Goal: Browse casually: Explore the website without a specific task or goal

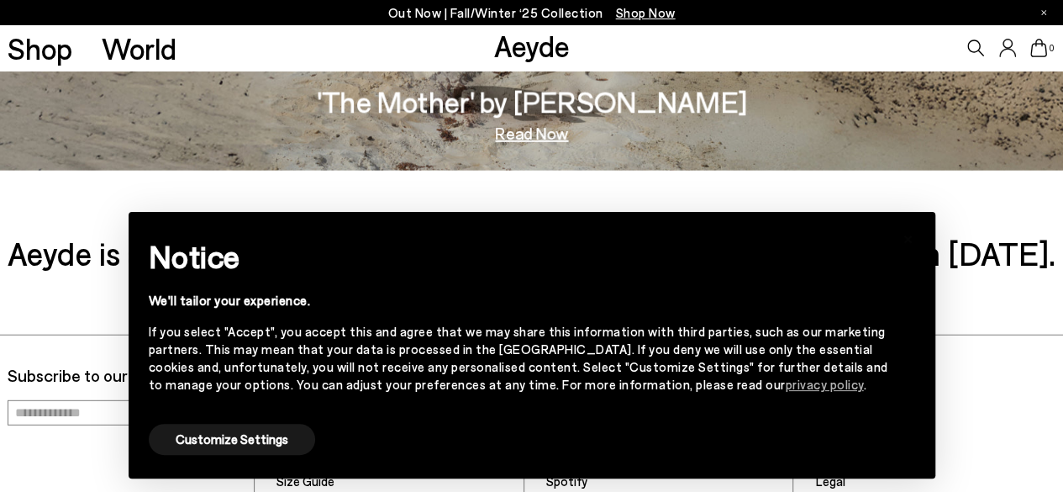
scroll to position [2272, 0]
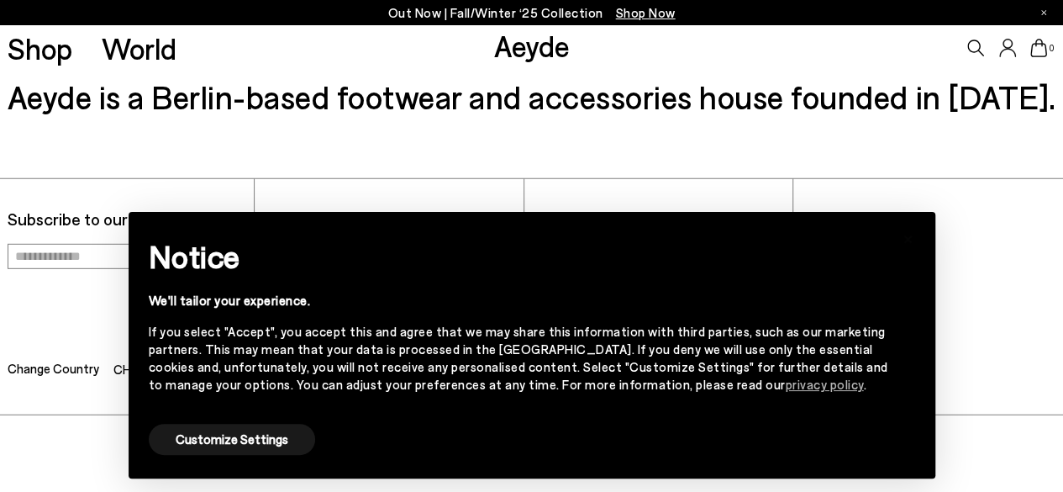
drag, startPoint x: 930, startPoint y: 349, endPoint x: 957, endPoint y: 347, distance: 27.0
click at [930, 349] on div "× Notice We'll tailor your experience. If you select "Accept", you accept this …" at bounding box center [532, 345] width 807 height 267
click at [232, 440] on button "Customize Settings" at bounding box center [232, 439] width 166 height 31
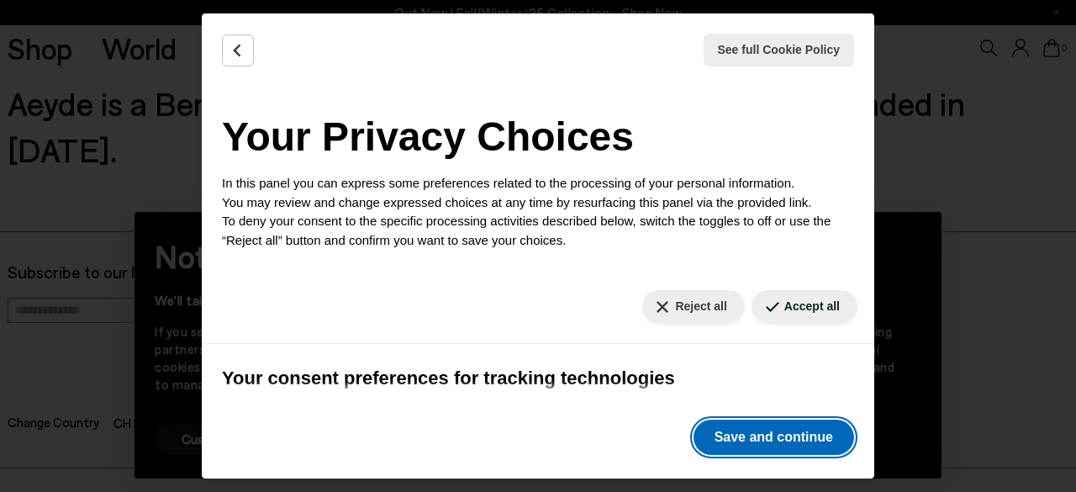
click at [764, 437] on button "Save and continue" at bounding box center [774, 437] width 161 height 35
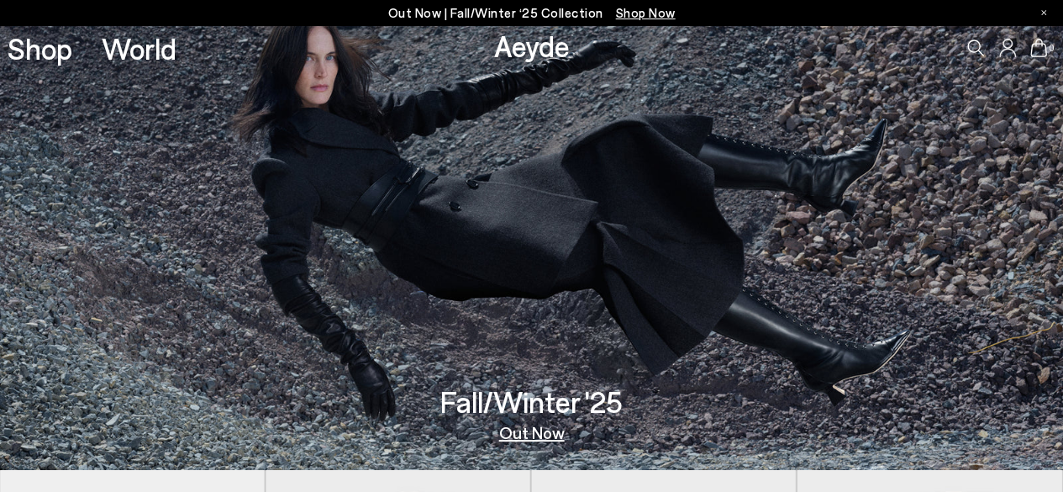
scroll to position [0, 0]
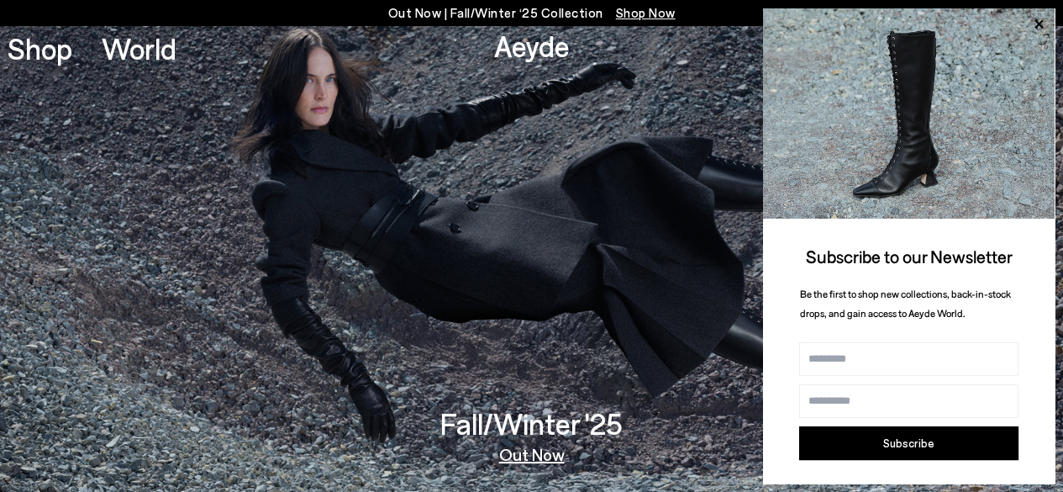
click at [489, 8] on p "Out Now | Fall/Winter ‘25 Collection Shop Now" at bounding box center [532, 13] width 288 height 21
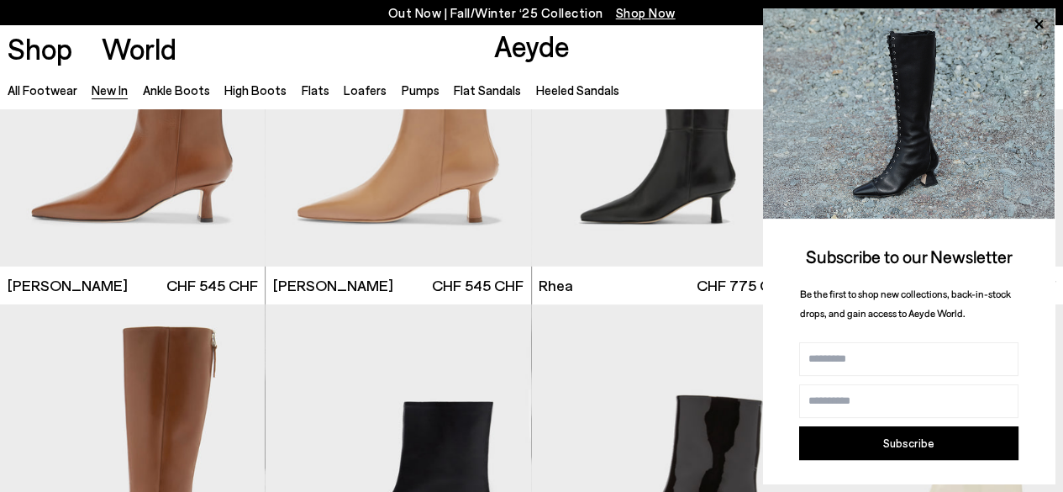
scroll to position [3027, 0]
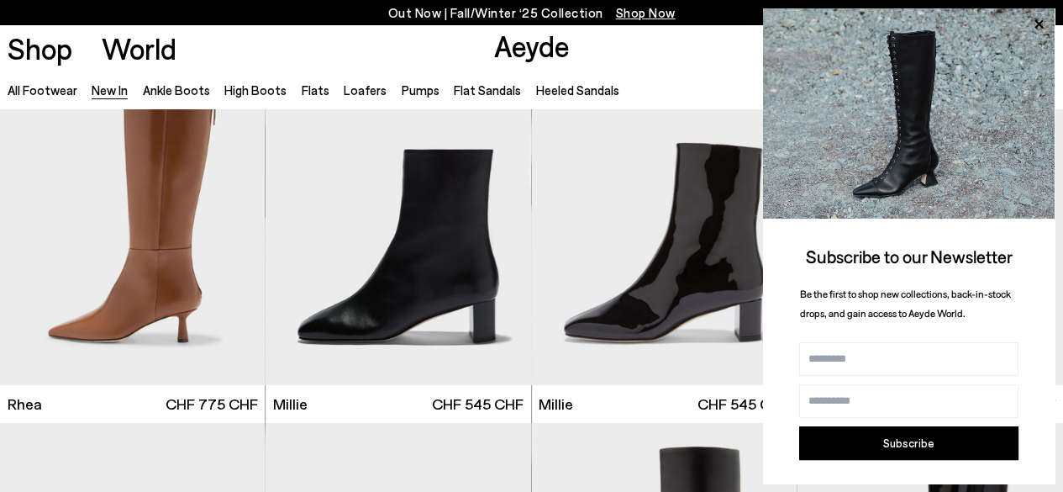
click at [1034, 24] on icon at bounding box center [1039, 24] width 22 height 22
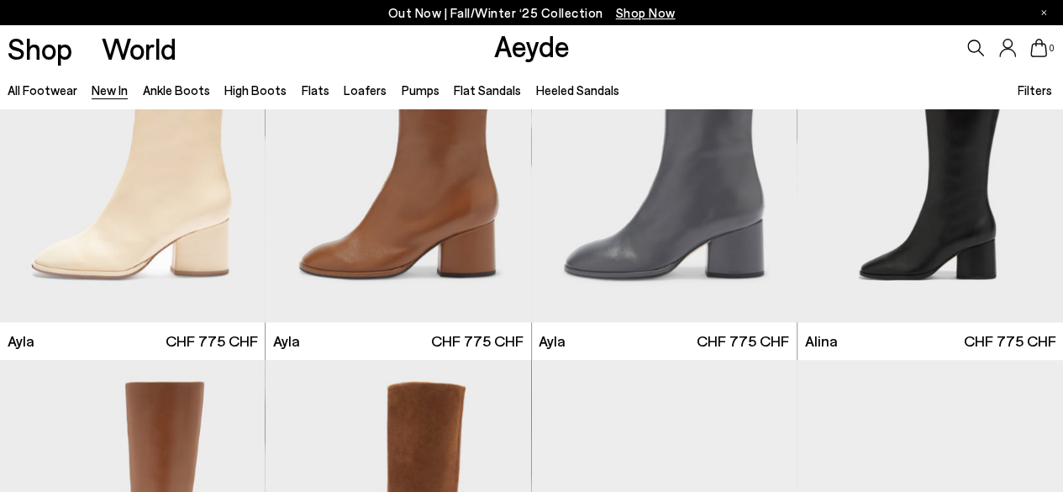
scroll to position [4456, 0]
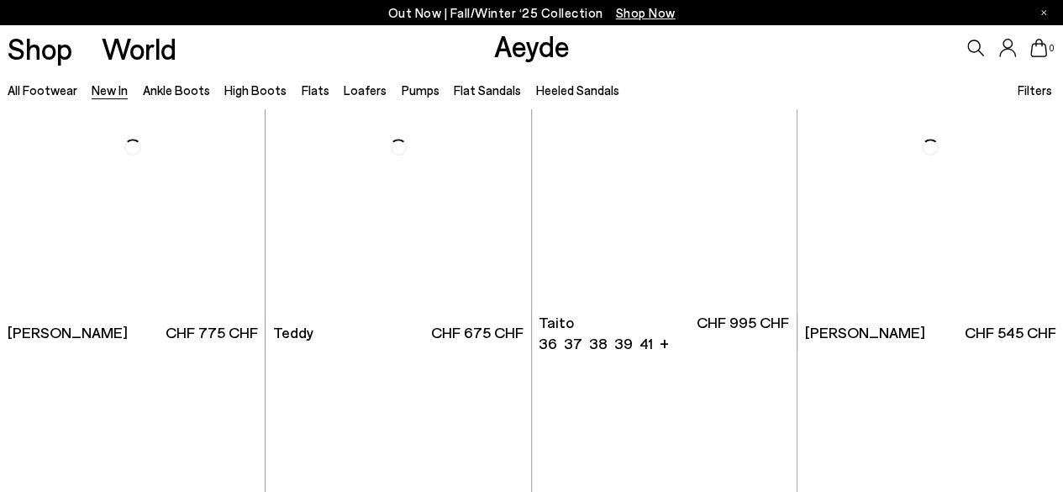
scroll to position [6726, 0]
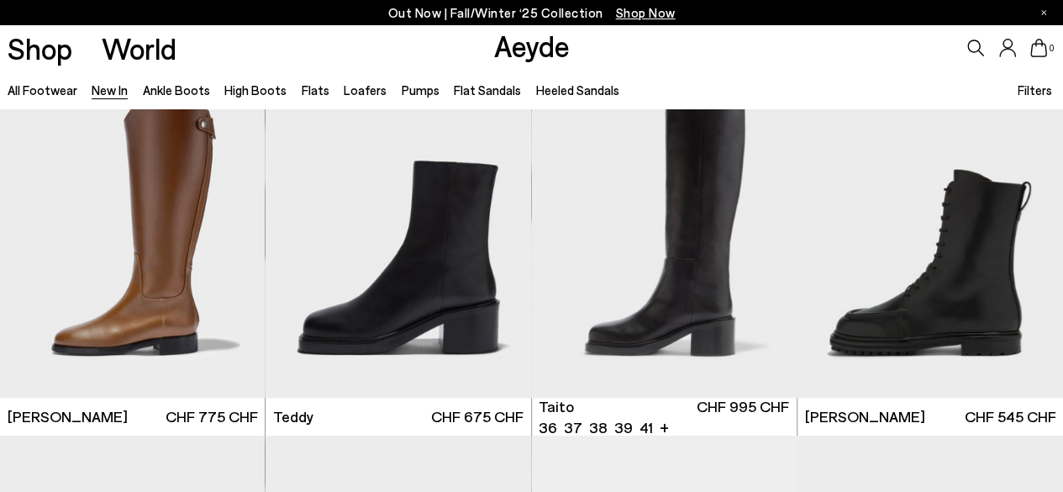
click at [762, 234] on div "Next slide" at bounding box center [763, 238] width 50 height 50
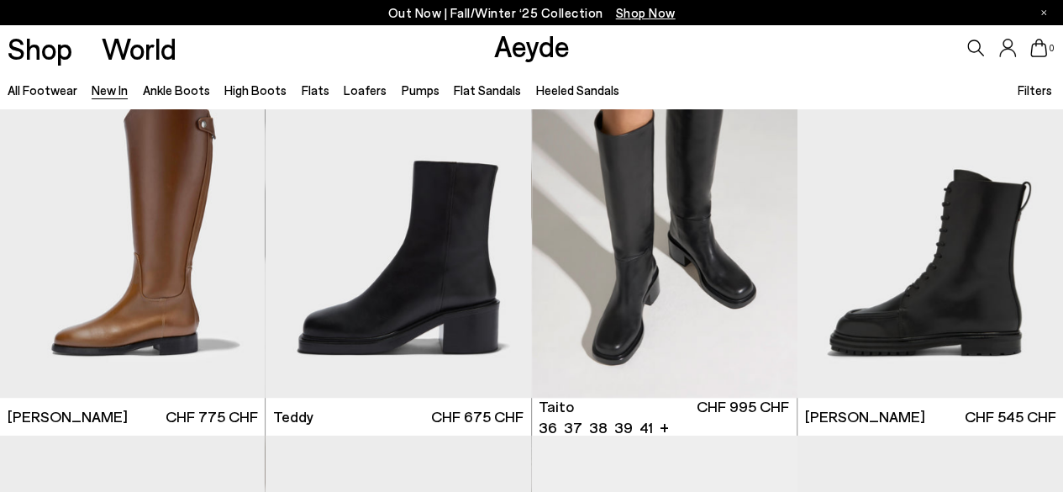
click at [762, 234] on div "Next slide" at bounding box center [763, 238] width 50 height 50
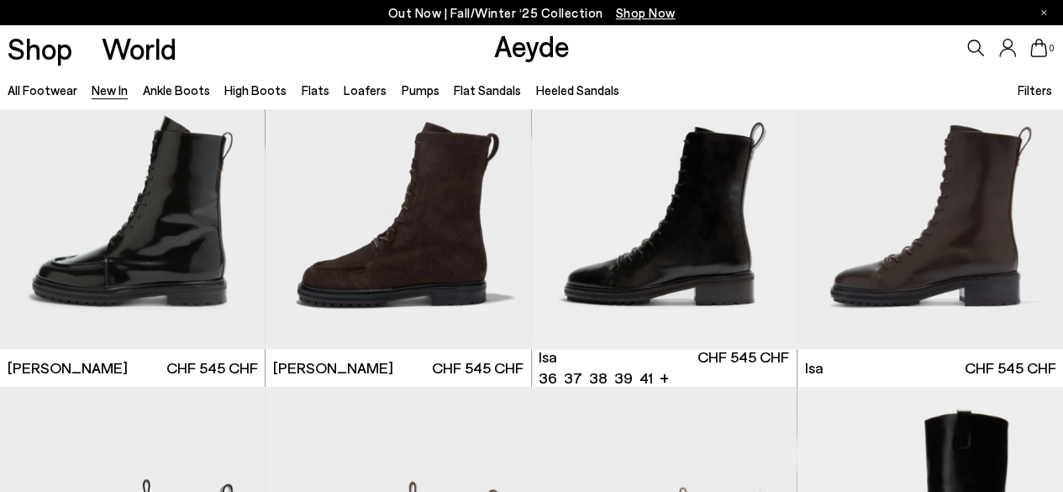
scroll to position [7230, 0]
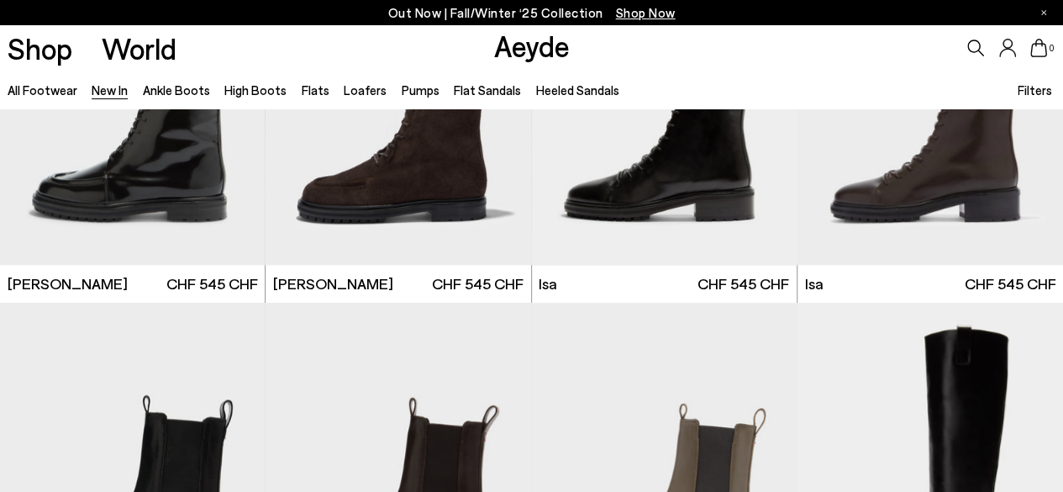
scroll to position [7482, 0]
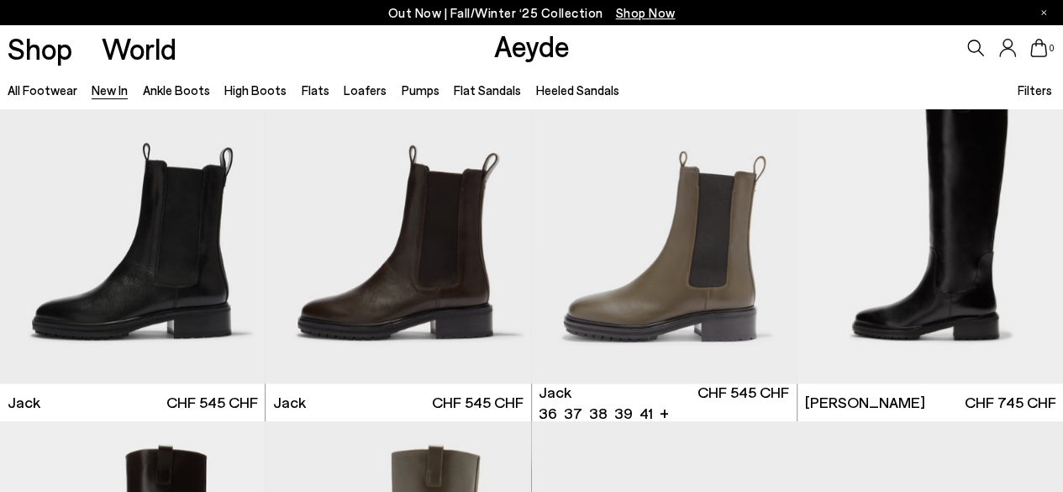
click at [873, 256] on img at bounding box center [931, 217] width 266 height 334
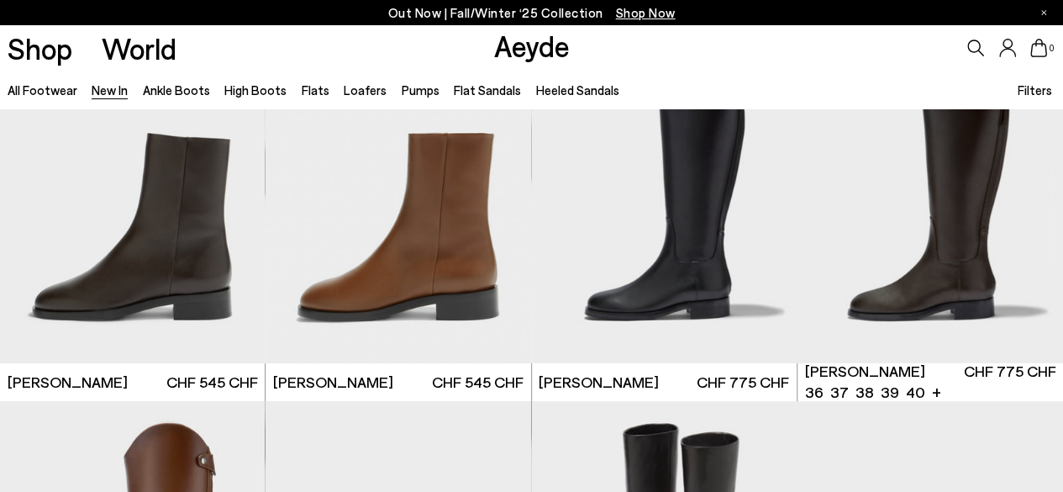
scroll to position [6305, 0]
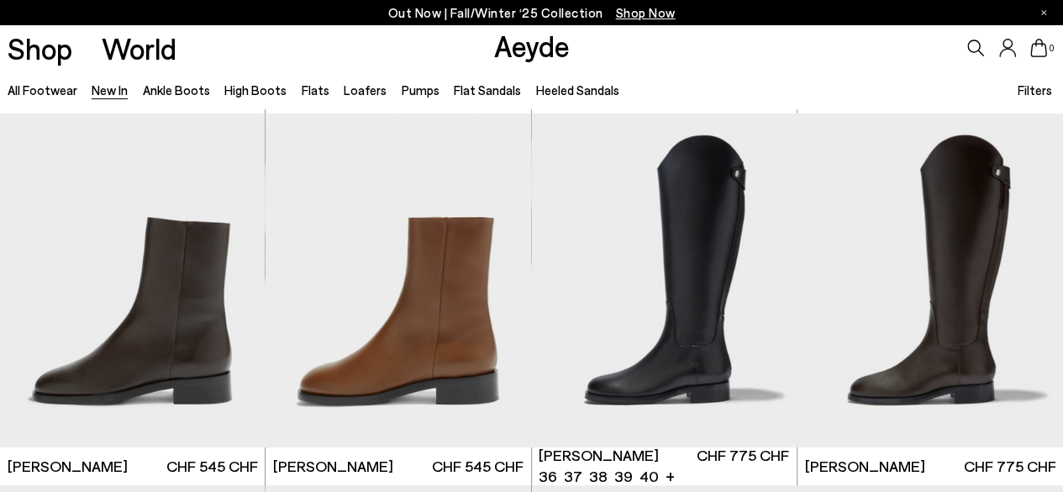
click at [705, 329] on img "1 / 6" at bounding box center [665, 280] width 266 height 334
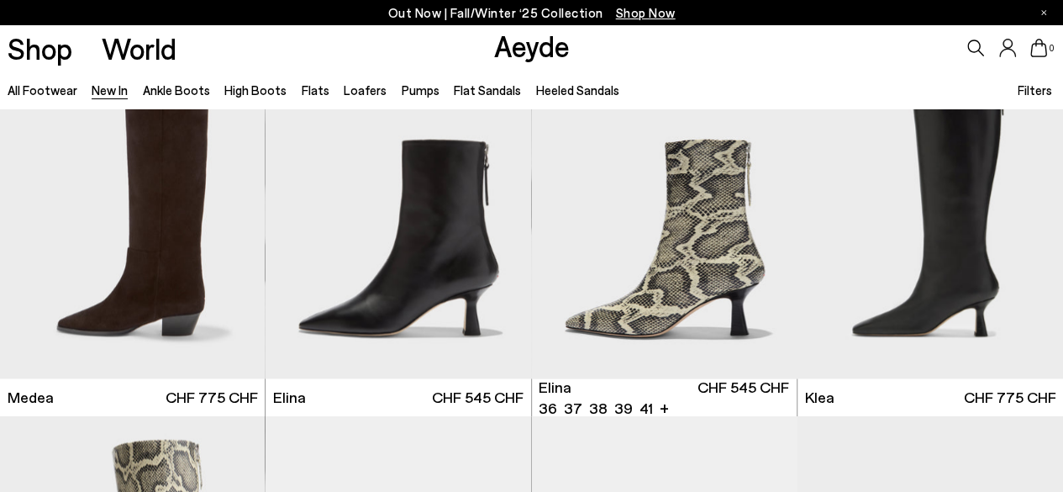
scroll to position [1093, 0]
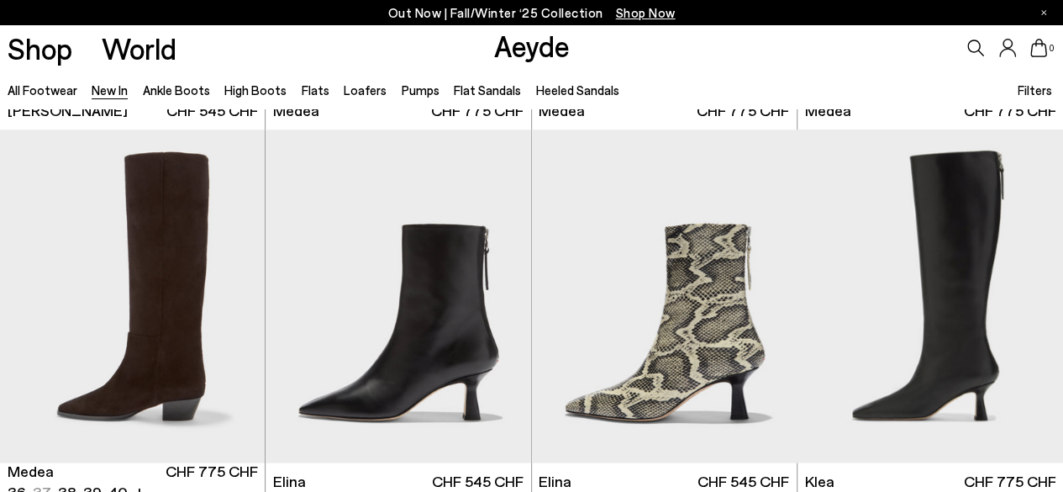
click at [233, 305] on div "Next slide" at bounding box center [231, 302] width 50 height 50
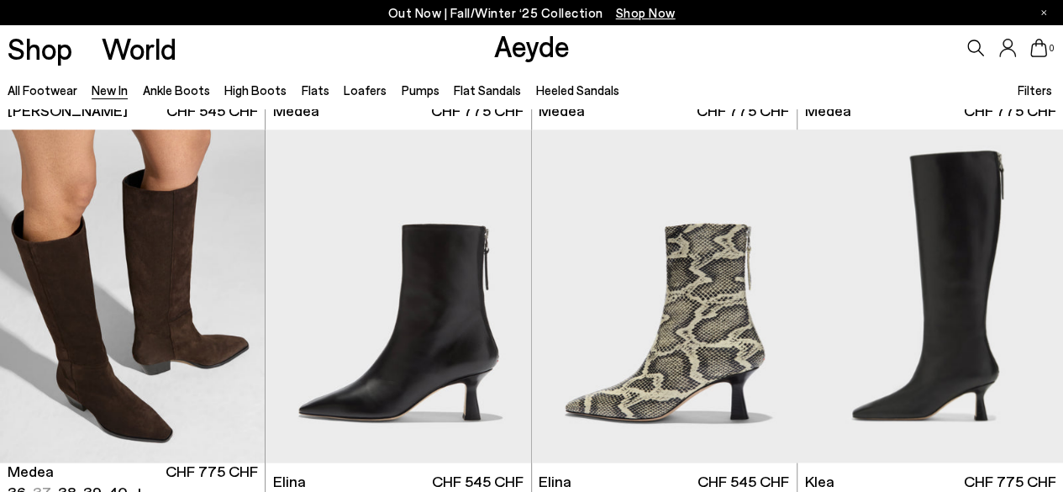
click at [233, 305] on div "Next slide" at bounding box center [231, 302] width 50 height 50
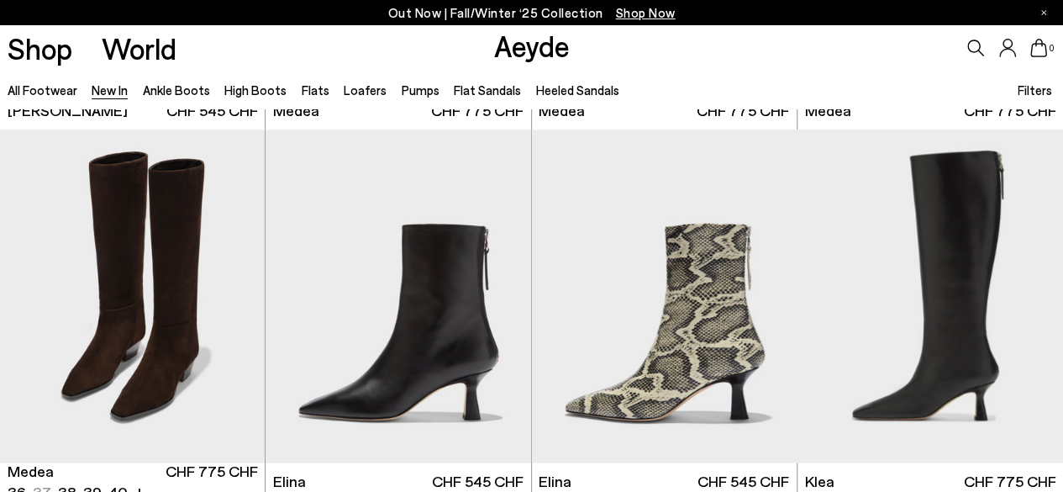
click at [233, 305] on div "Next slide" at bounding box center [231, 302] width 50 height 50
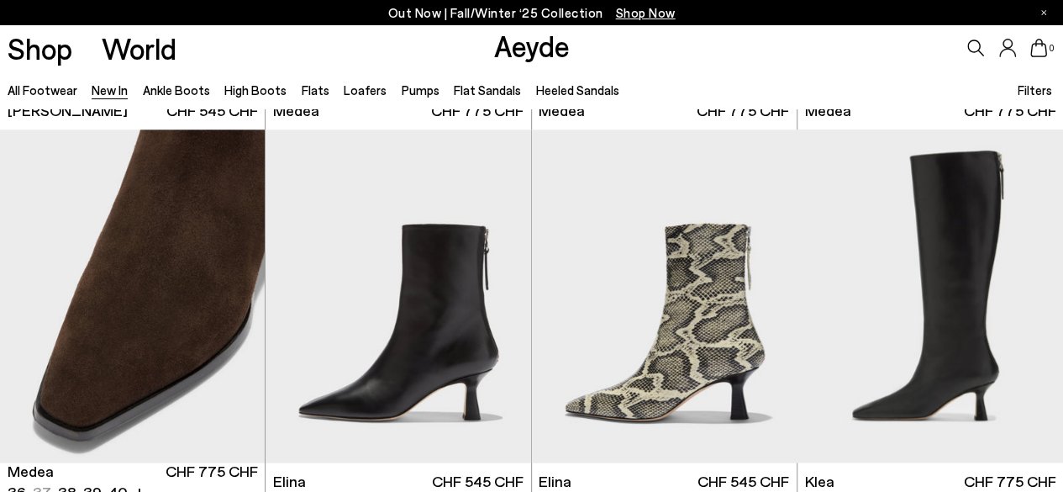
click at [233, 305] on div "Next slide" at bounding box center [231, 302] width 50 height 50
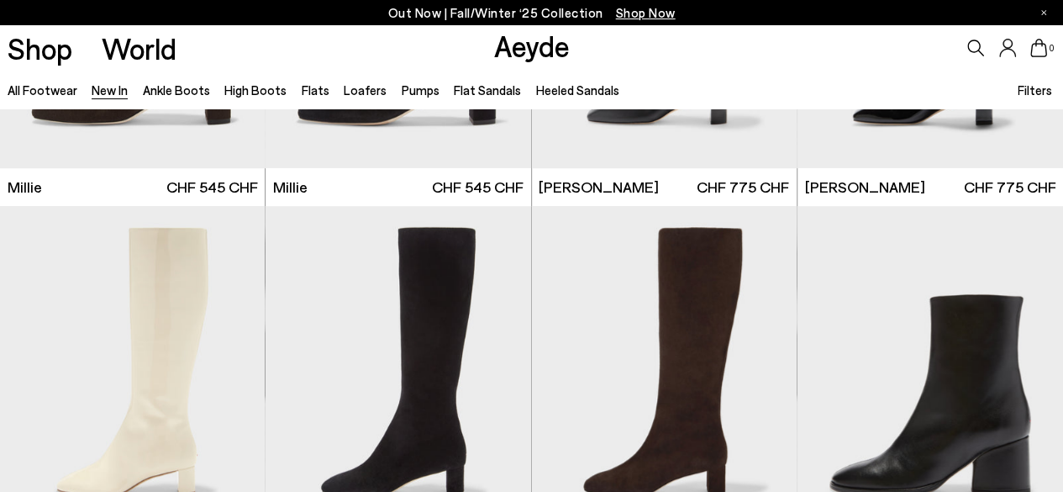
scroll to position [3783, 0]
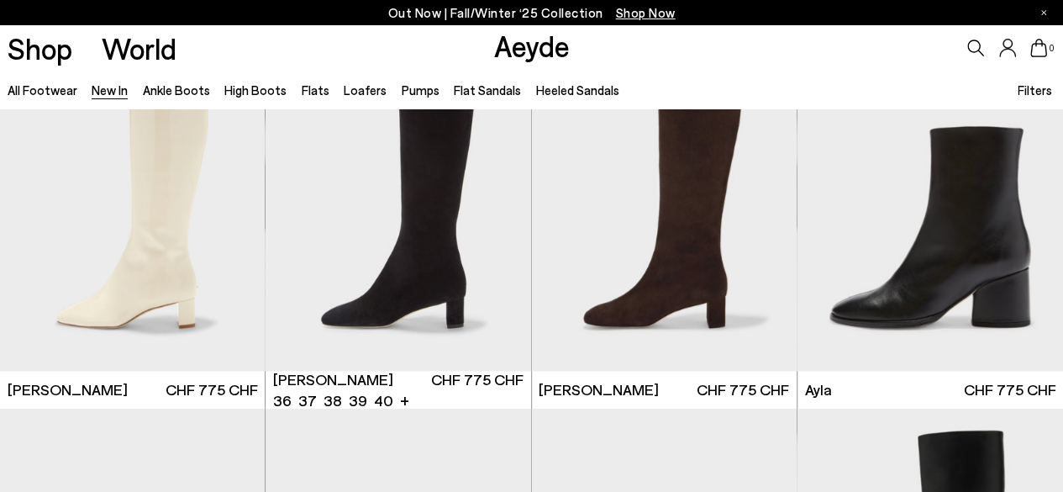
click at [499, 218] on div "Next slide" at bounding box center [497, 211] width 50 height 50
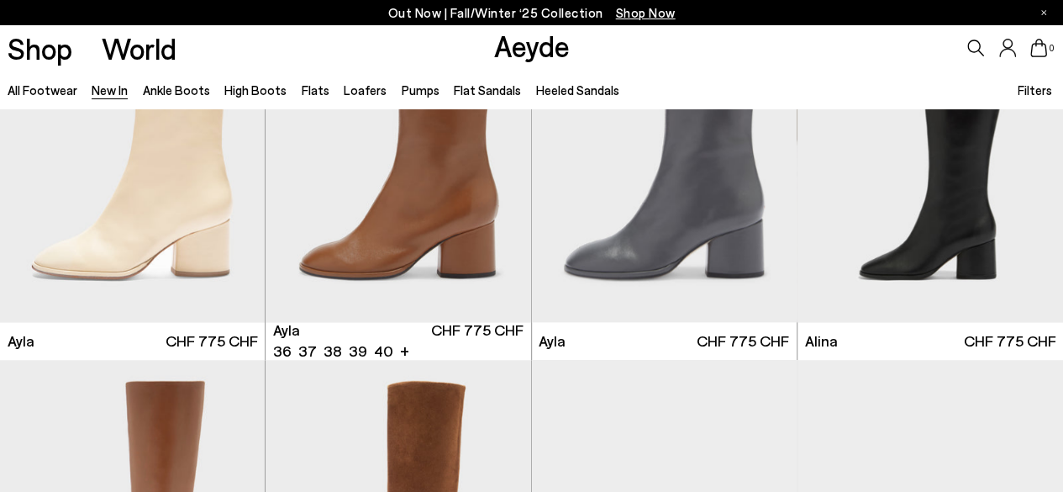
scroll to position [4119, 0]
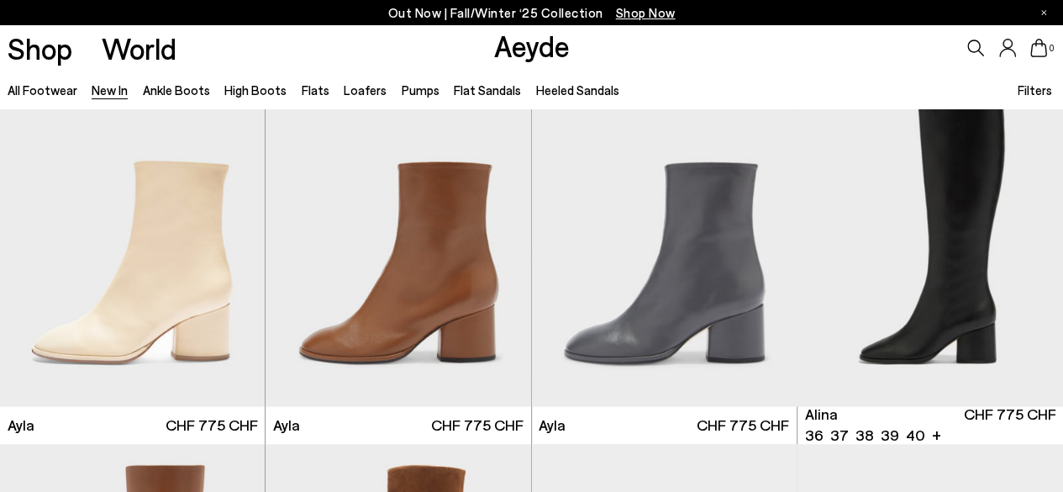
click at [1027, 256] on div "Next slide" at bounding box center [1030, 245] width 50 height 50
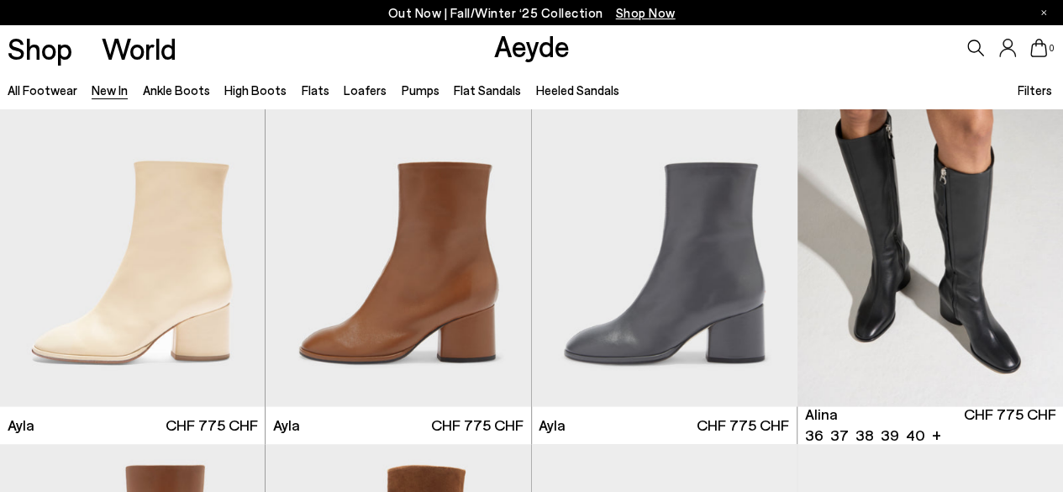
click at [1027, 254] on div "Next slide" at bounding box center [1030, 245] width 50 height 50
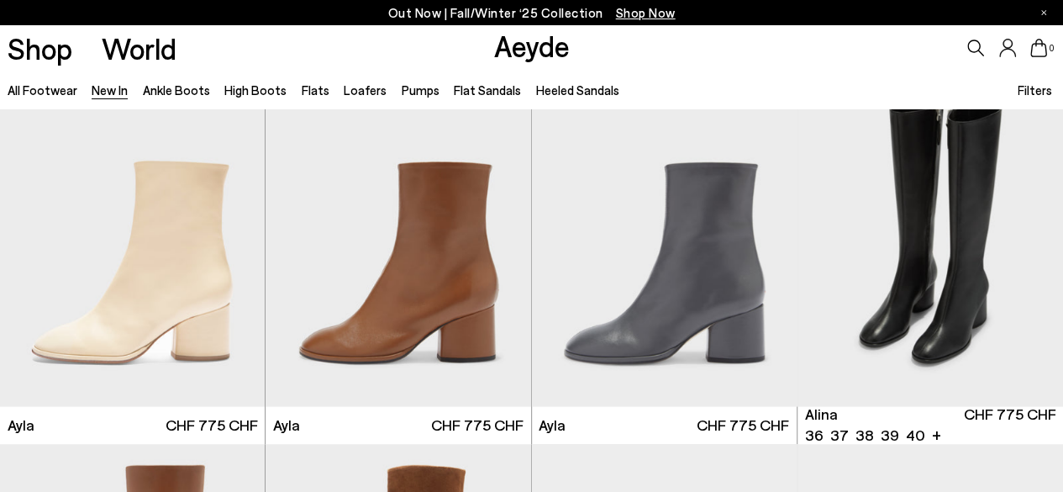
click at [1027, 254] on div "Next slide" at bounding box center [1030, 245] width 50 height 50
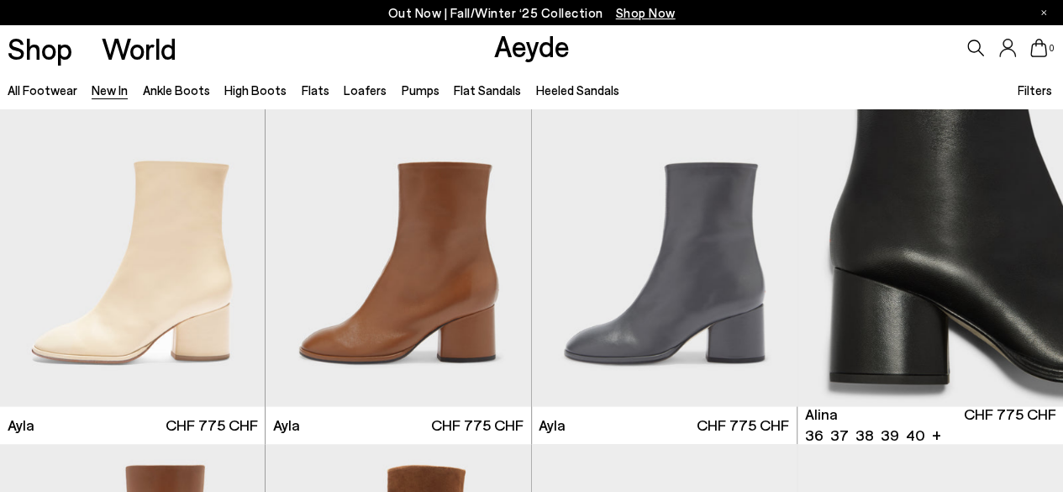
click at [1027, 254] on div "Next slide" at bounding box center [1030, 245] width 50 height 50
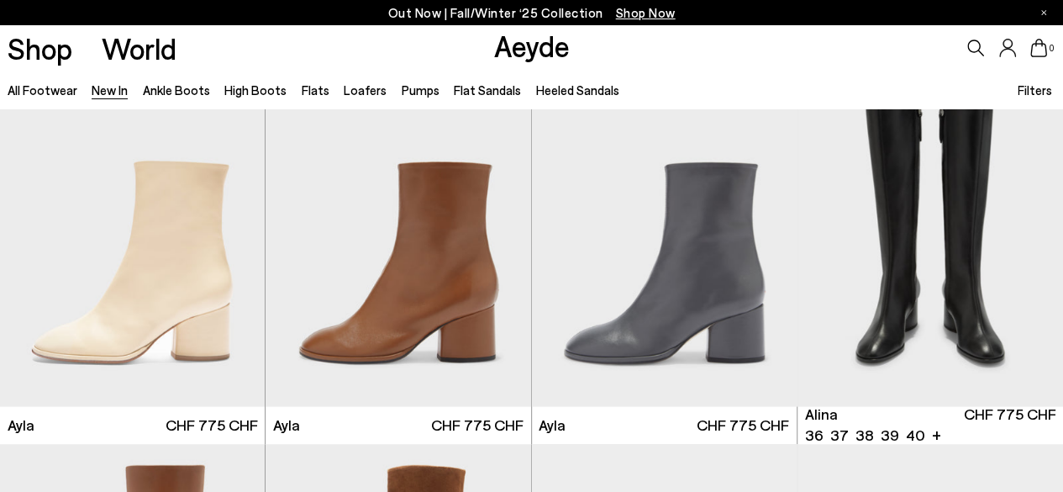
click at [1027, 254] on div "Next slide" at bounding box center [1030, 245] width 50 height 50
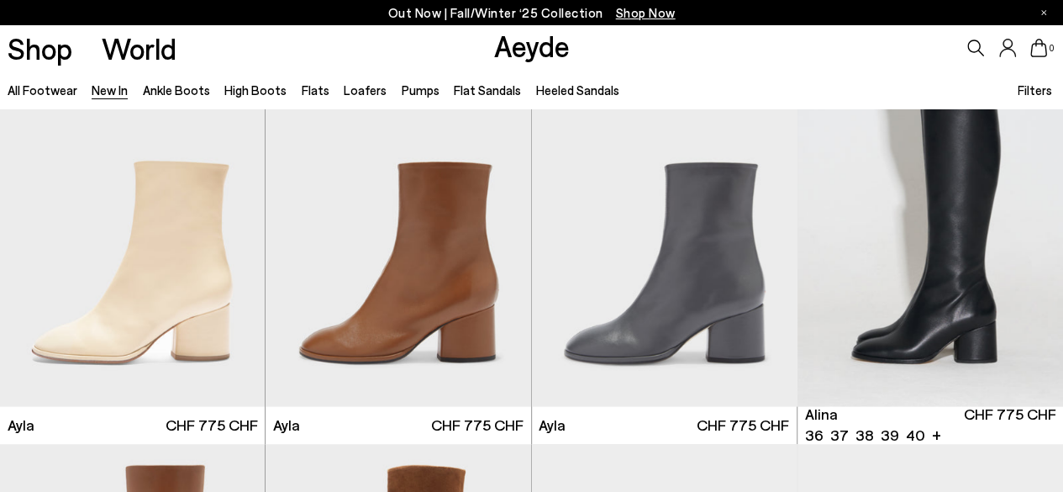
click at [1027, 251] on div "Next slide" at bounding box center [1030, 245] width 50 height 50
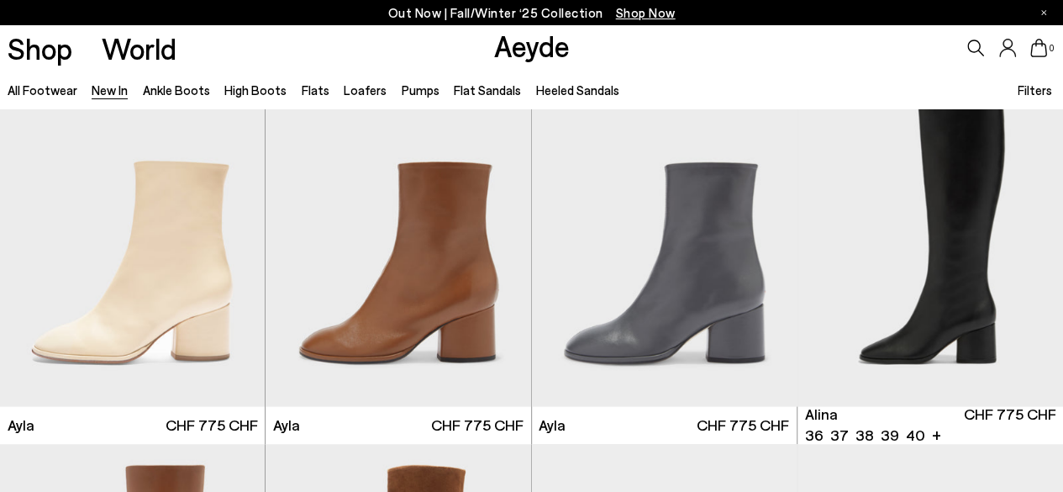
click at [1027, 251] on div "Next slide" at bounding box center [1030, 245] width 50 height 50
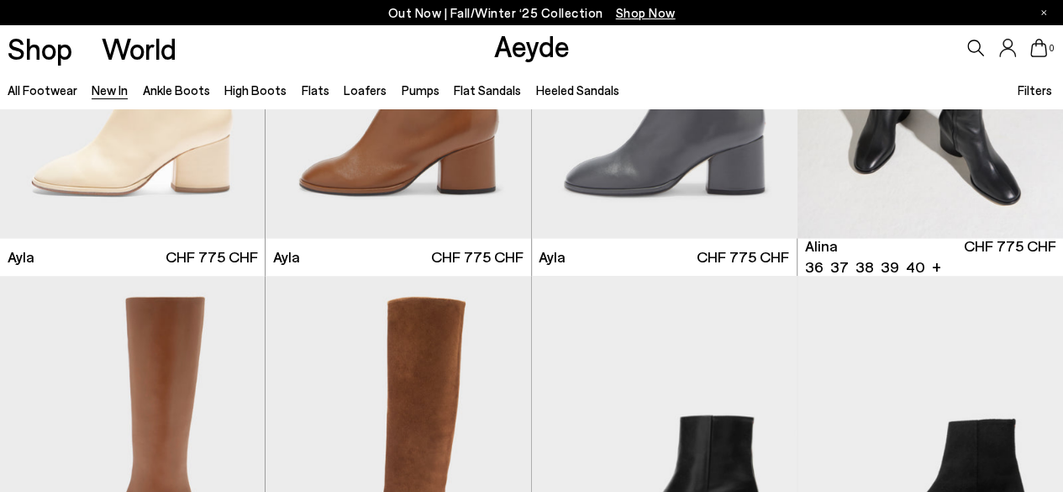
scroll to position [4456, 0]
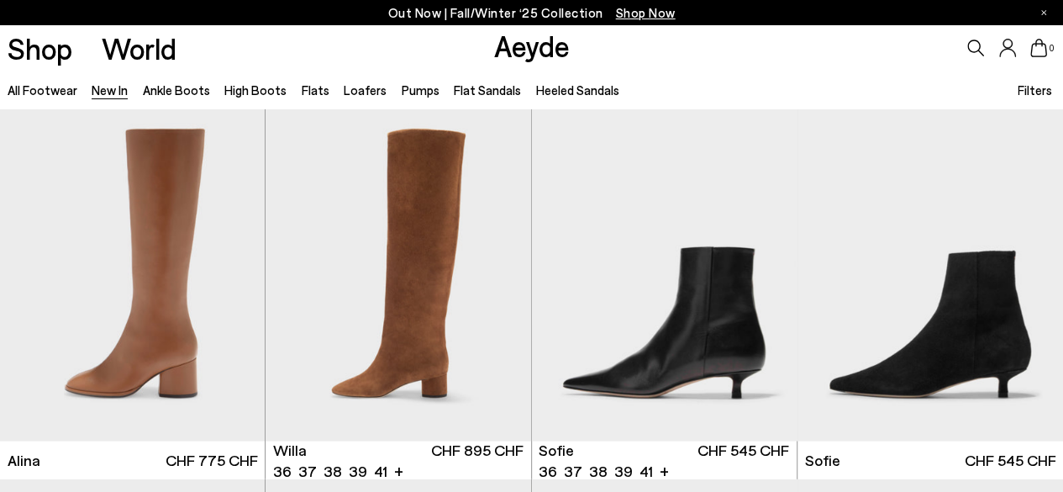
click at [499, 287] on div "Next slide" at bounding box center [497, 281] width 50 height 50
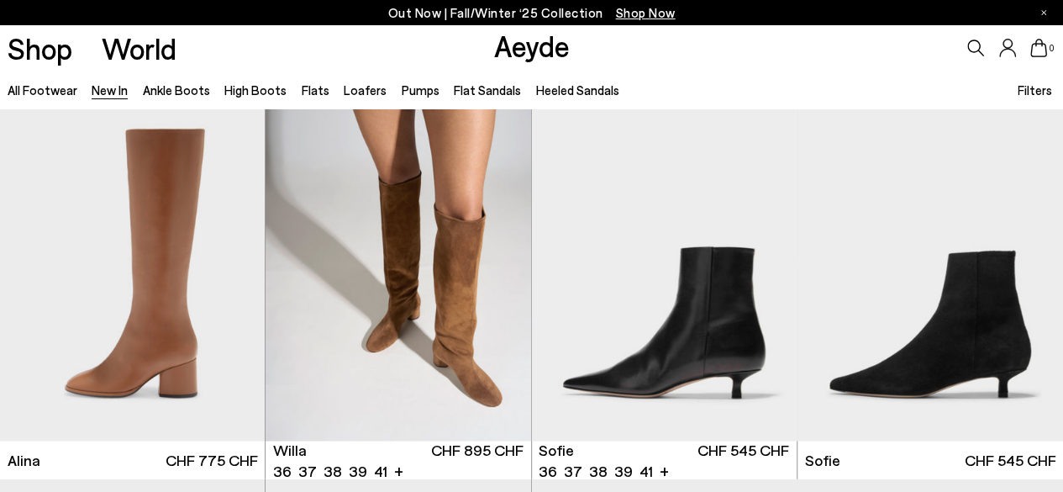
click at [499, 283] on div "Next slide" at bounding box center [497, 281] width 50 height 50
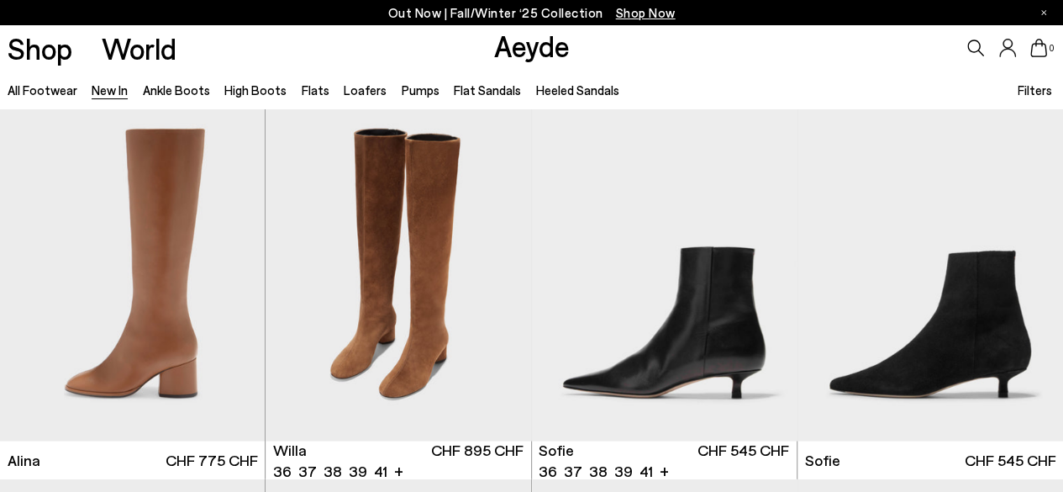
click at [499, 283] on div "Next slide" at bounding box center [497, 281] width 50 height 50
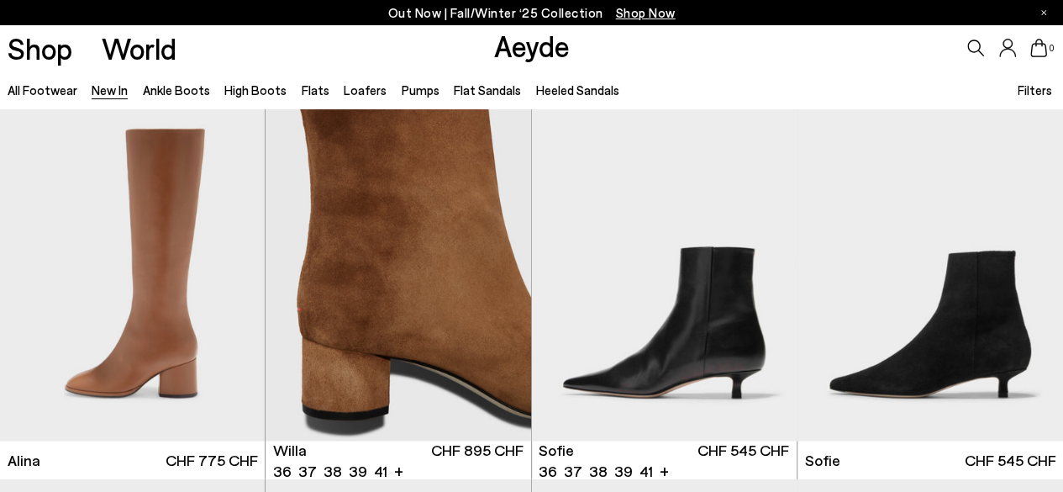
click at [499, 283] on div "Next slide" at bounding box center [497, 281] width 50 height 50
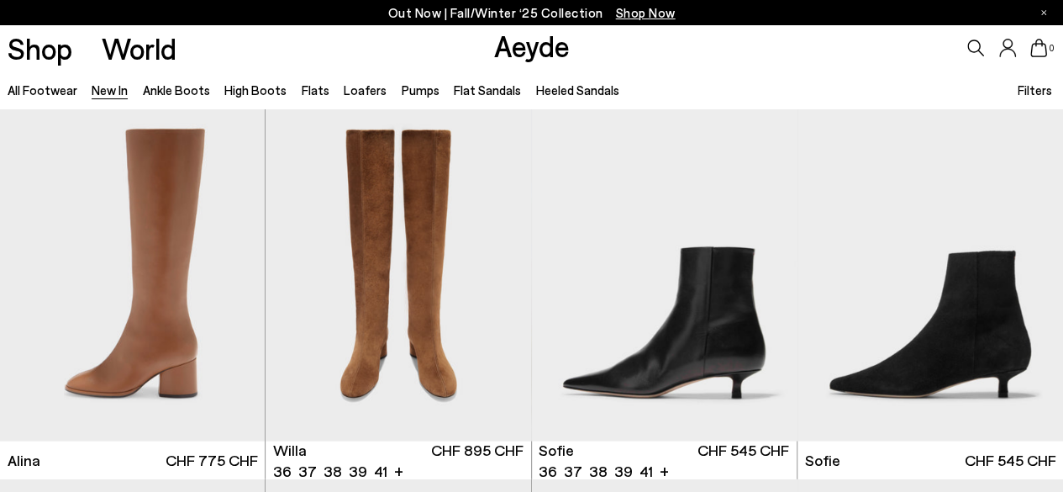
click at [499, 283] on div "Next slide" at bounding box center [497, 281] width 50 height 50
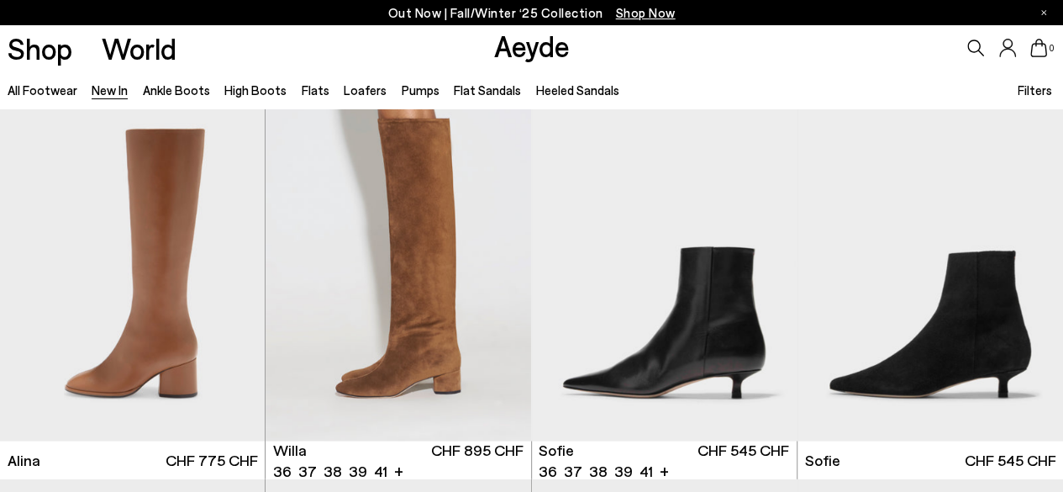
click at [499, 283] on div "Next slide" at bounding box center [497, 281] width 50 height 50
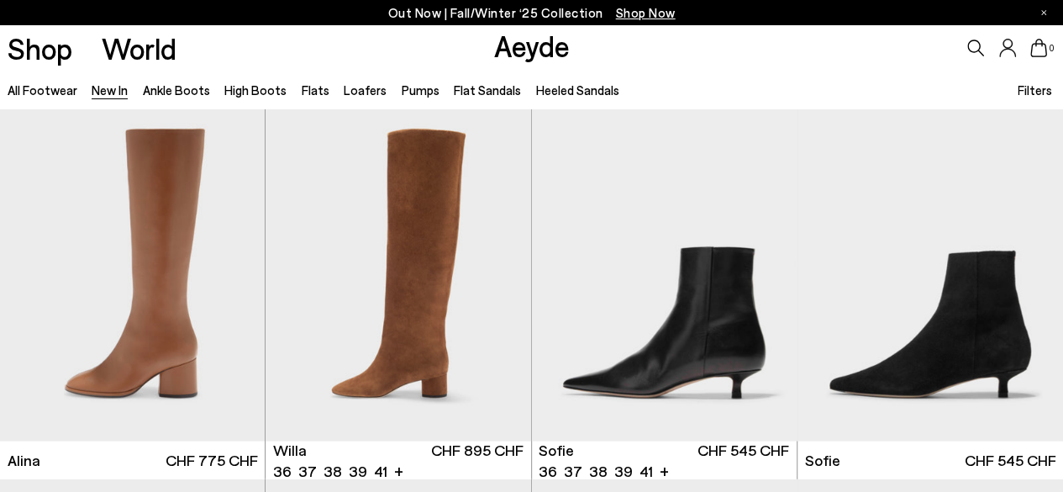
click at [499, 283] on div "Next slide" at bounding box center [497, 281] width 50 height 50
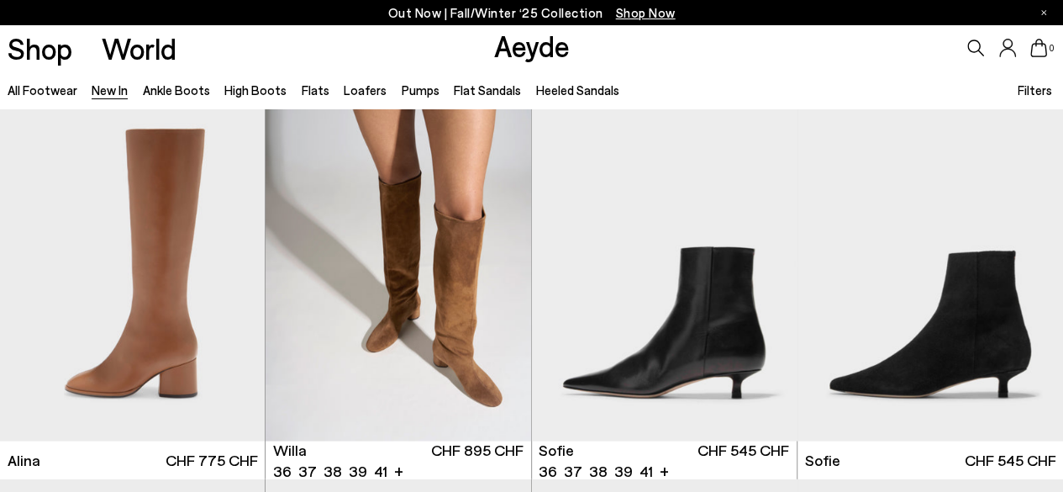
click at [499, 283] on div "Next slide" at bounding box center [497, 281] width 50 height 50
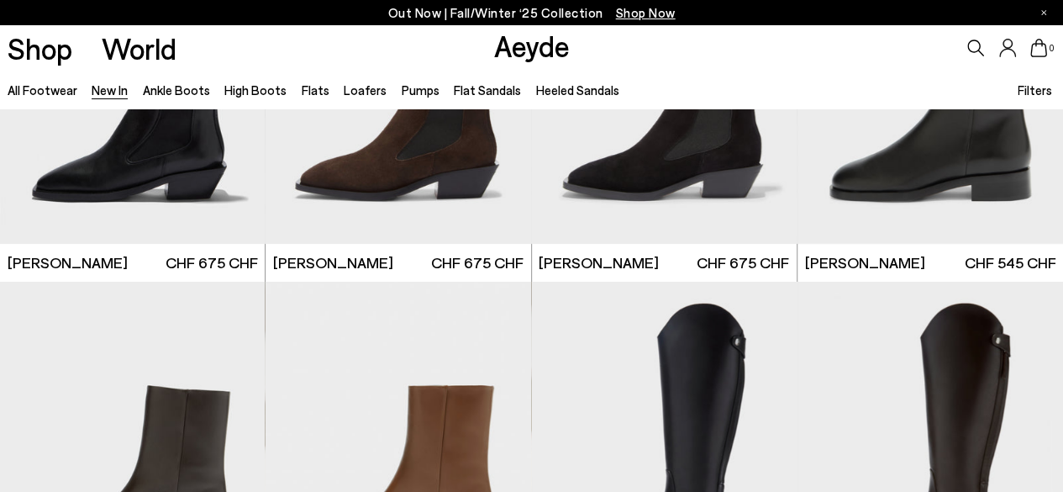
scroll to position [6305, 0]
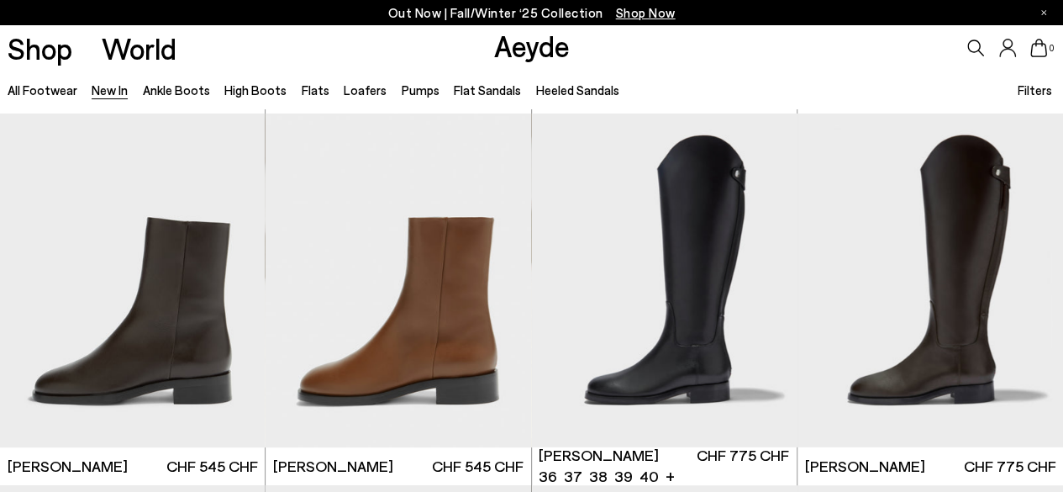
click at [771, 283] on div "Next slide" at bounding box center [763, 287] width 50 height 50
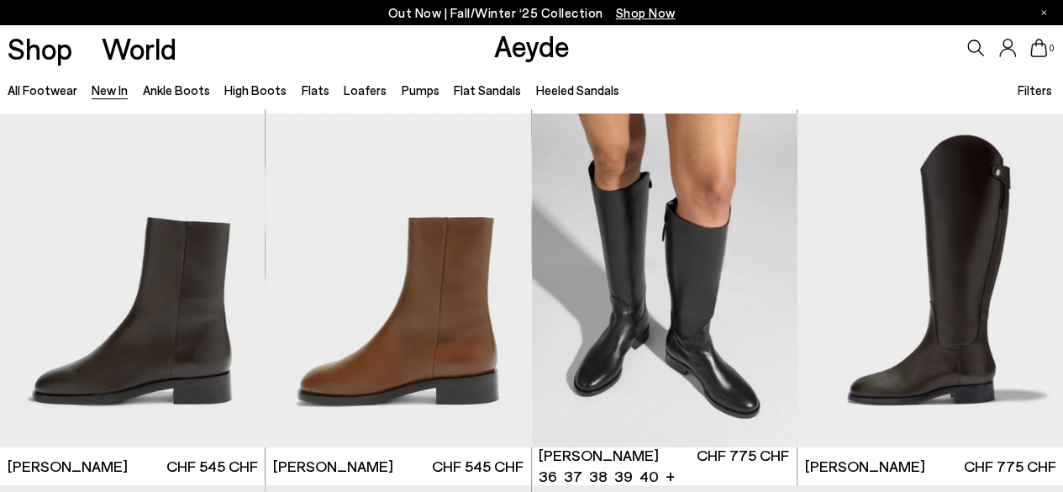
click at [771, 283] on div "Next slide" at bounding box center [763, 287] width 50 height 50
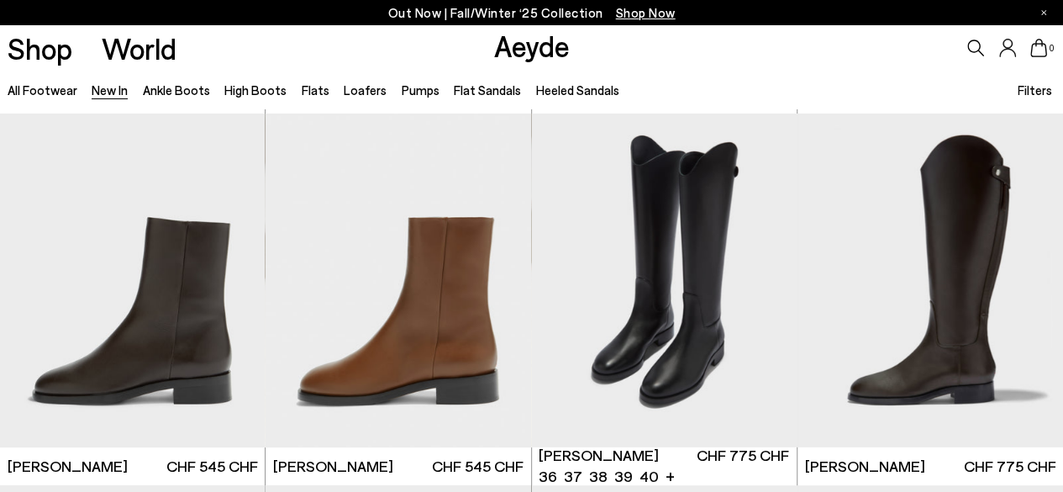
click at [771, 283] on div "Next slide" at bounding box center [763, 287] width 50 height 50
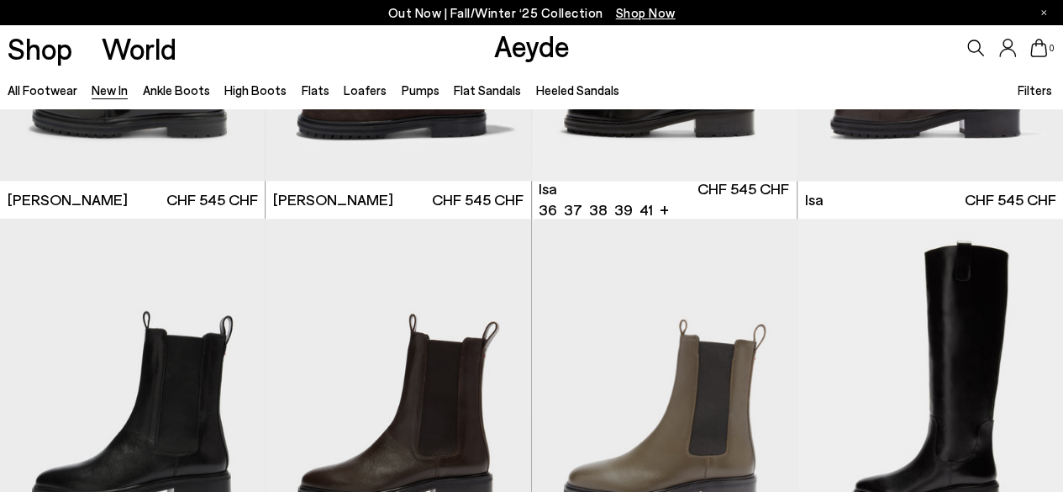
scroll to position [7482, 0]
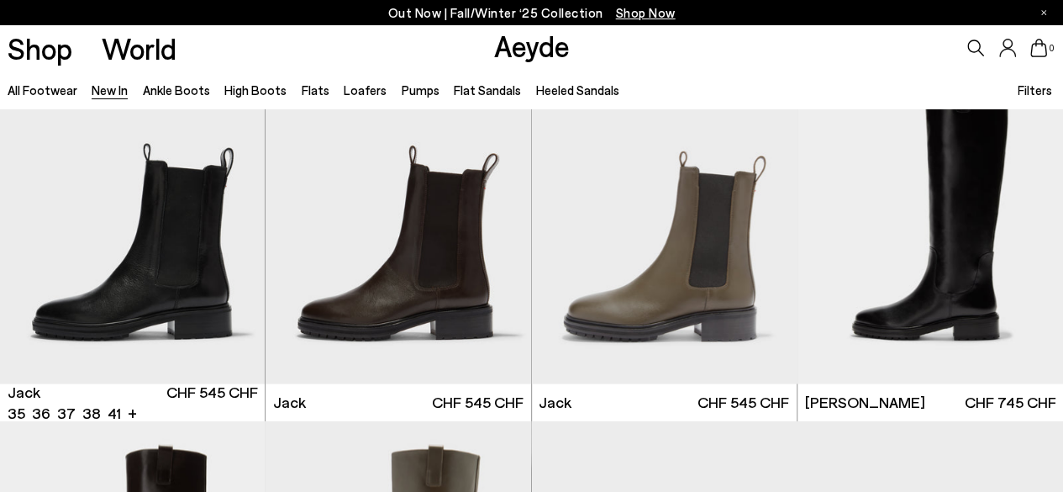
click at [227, 226] on div "Next slide" at bounding box center [231, 223] width 50 height 50
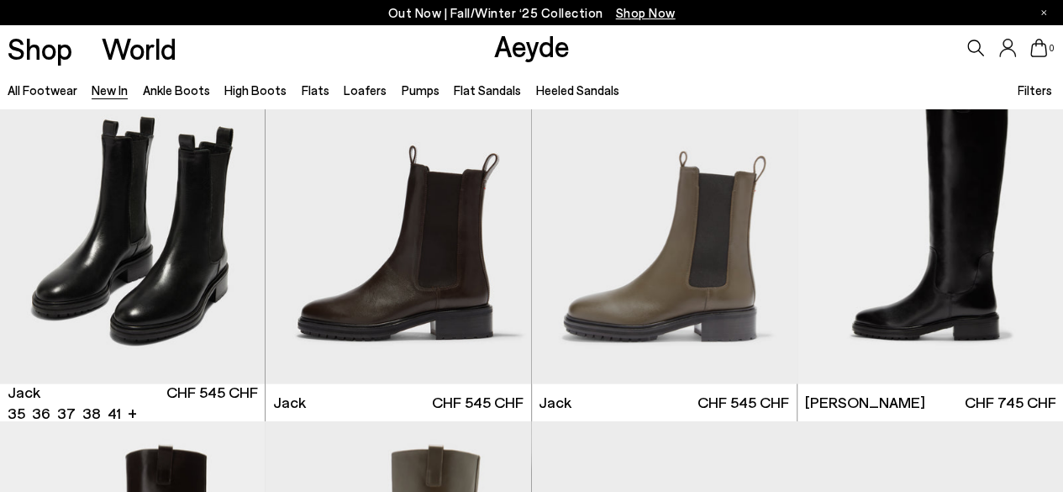
click at [227, 226] on div "Next slide" at bounding box center [231, 223] width 50 height 50
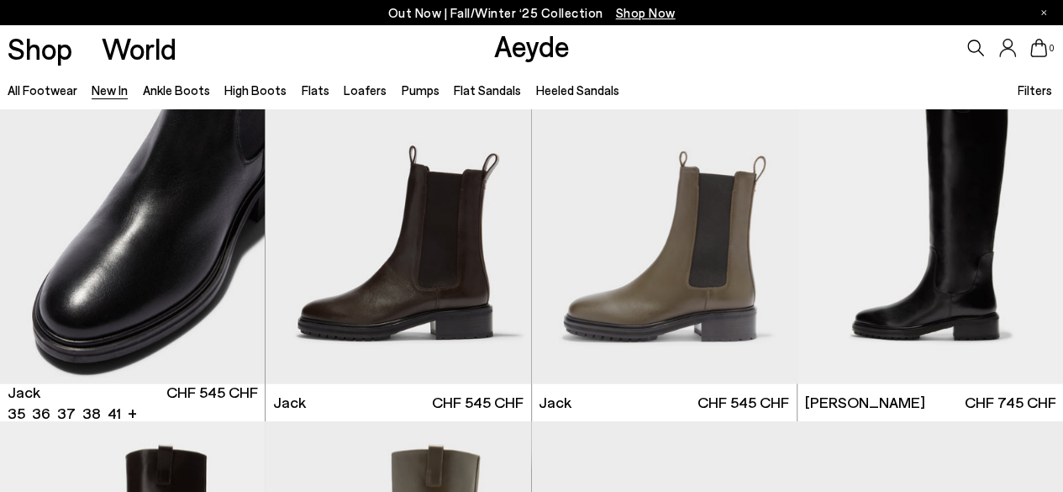
click at [230, 230] on div "Next slide" at bounding box center [231, 223] width 50 height 50
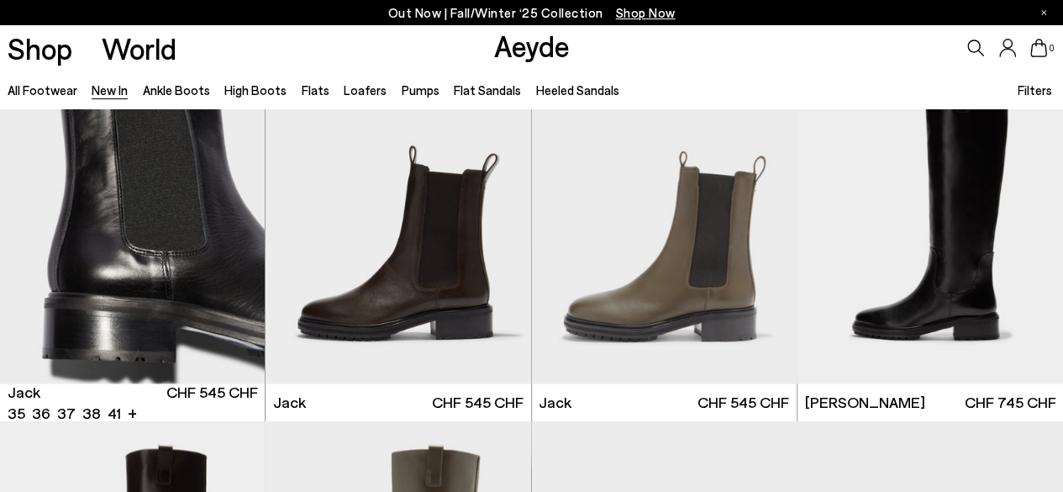
click at [232, 226] on div "Next slide" at bounding box center [231, 223] width 50 height 50
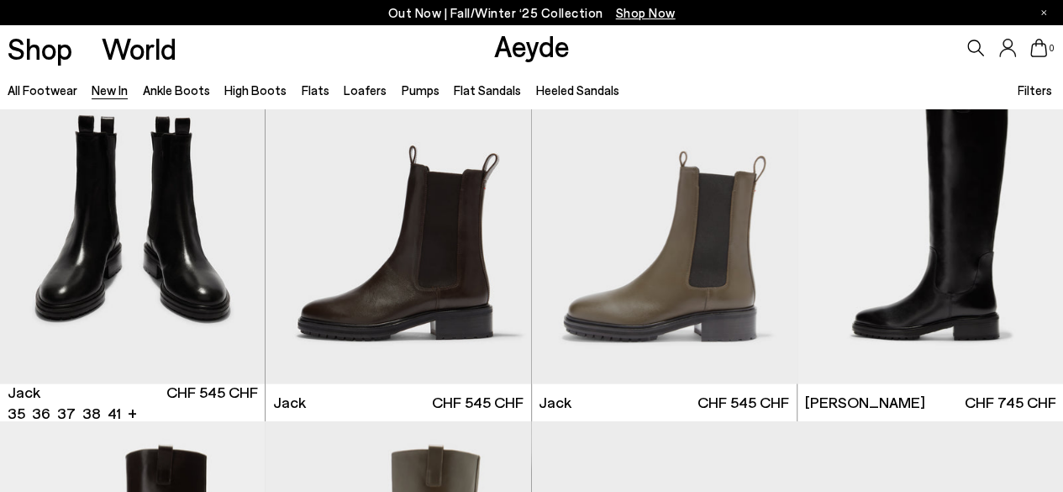
click at [232, 226] on div "Next slide" at bounding box center [231, 223] width 50 height 50
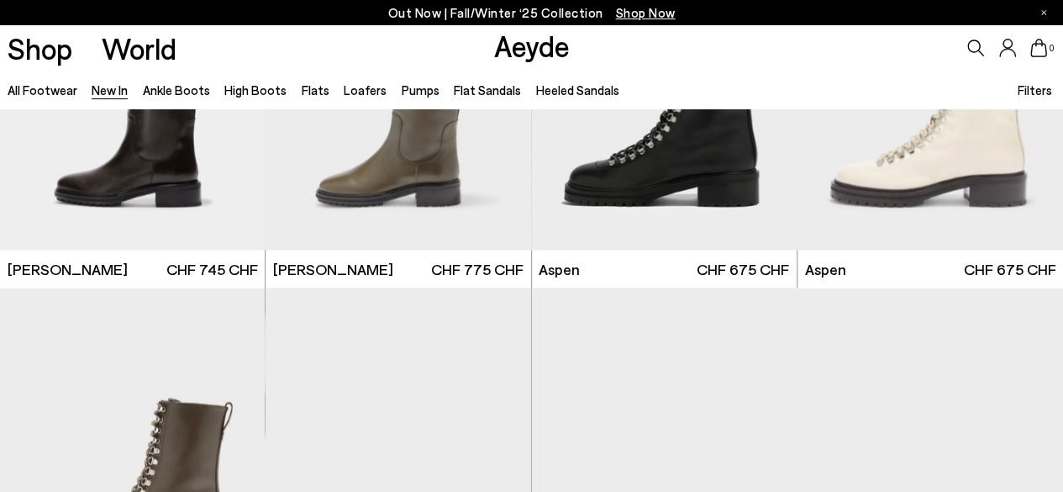
scroll to position [8239, 0]
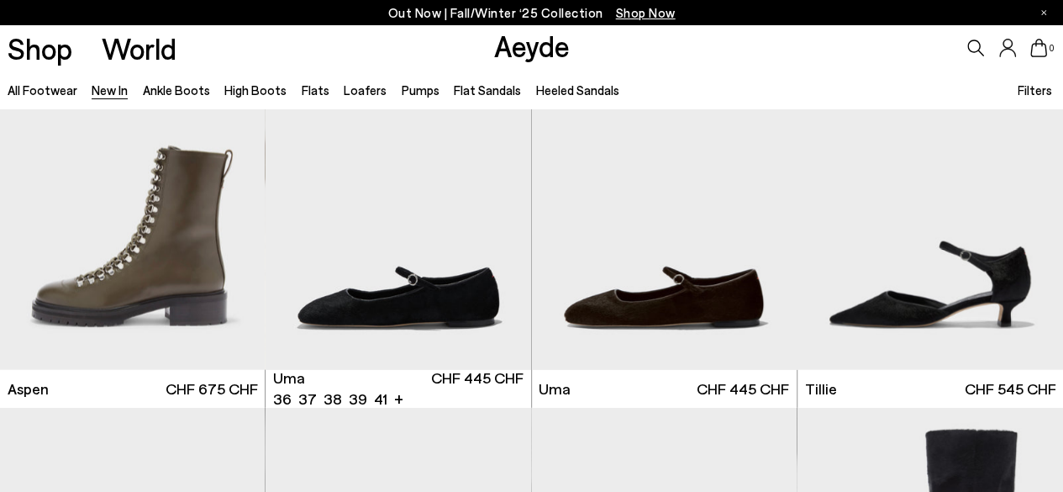
click at [491, 209] on div "Next slide" at bounding box center [497, 209] width 50 height 50
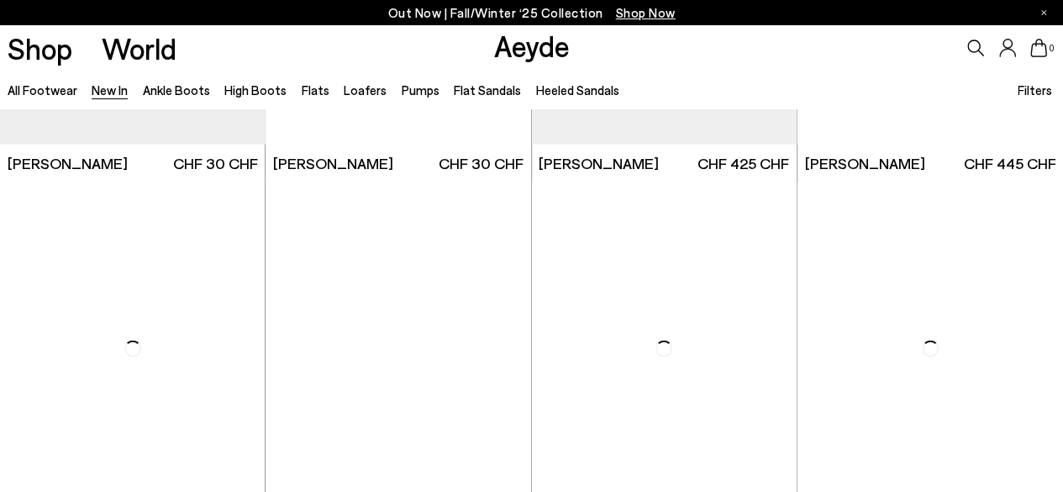
scroll to position [11181, 0]
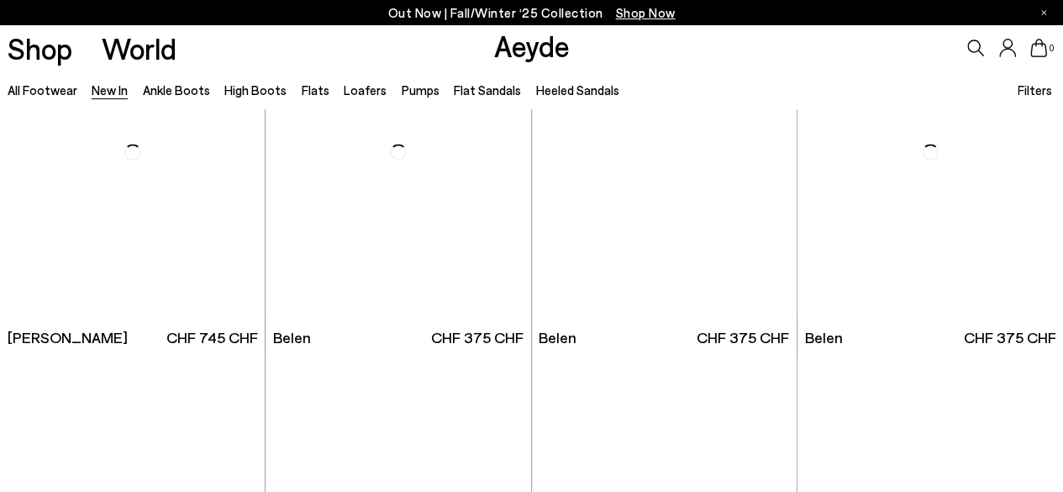
scroll to position [13451, 0]
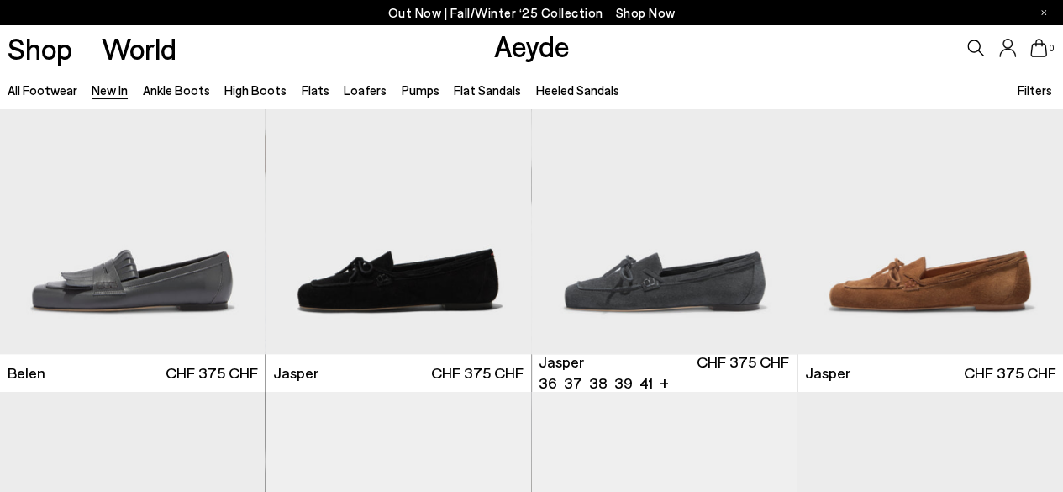
click at [760, 203] on div "Next slide" at bounding box center [763, 194] width 50 height 50
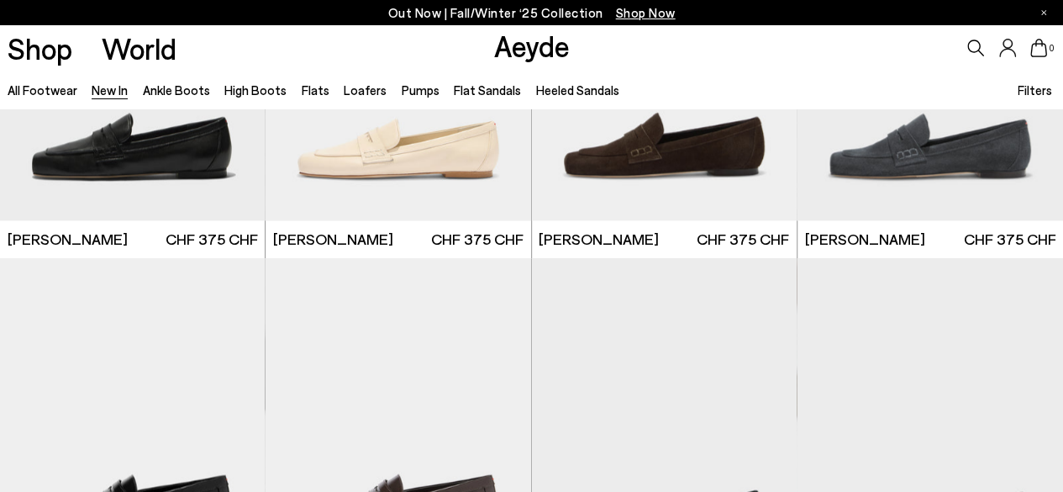
scroll to position [14124, 0]
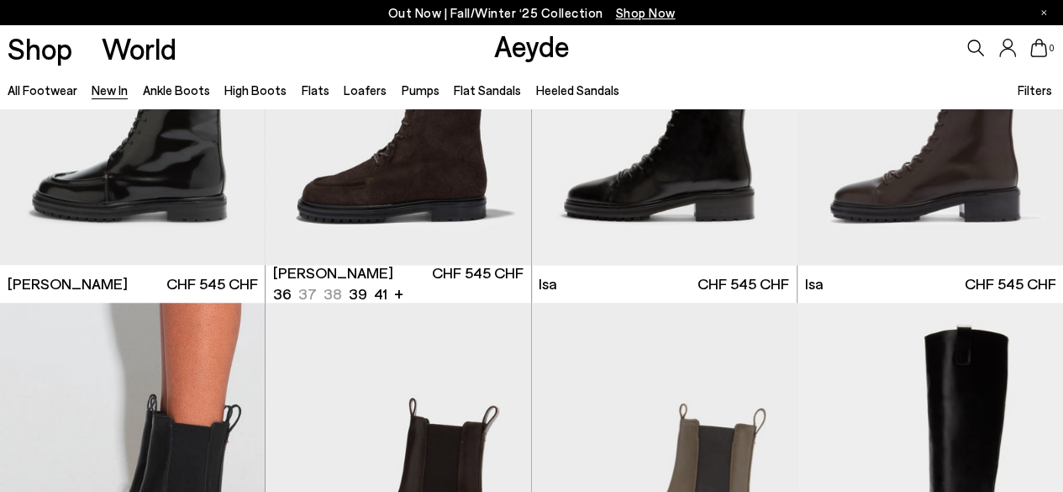
scroll to position [7146, 0]
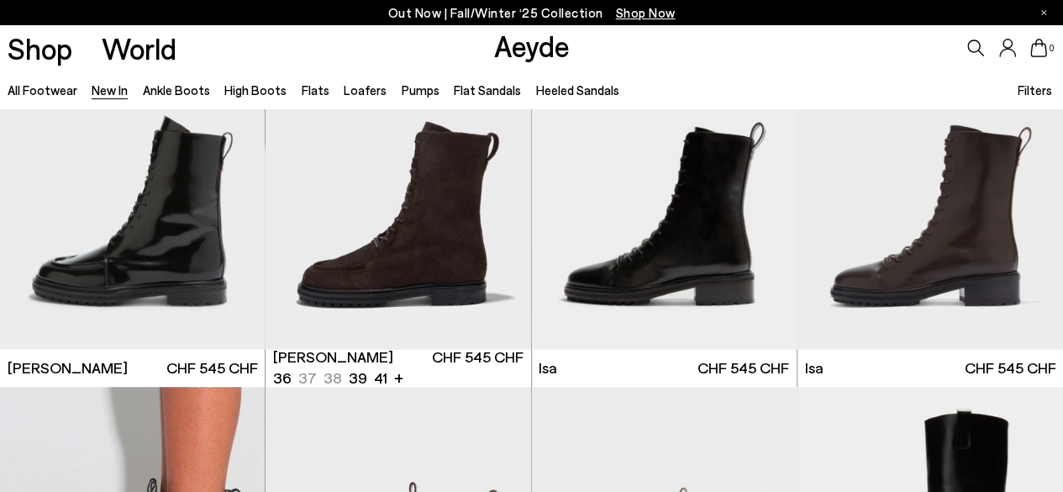
click at [502, 193] on div "Next slide" at bounding box center [497, 189] width 50 height 50
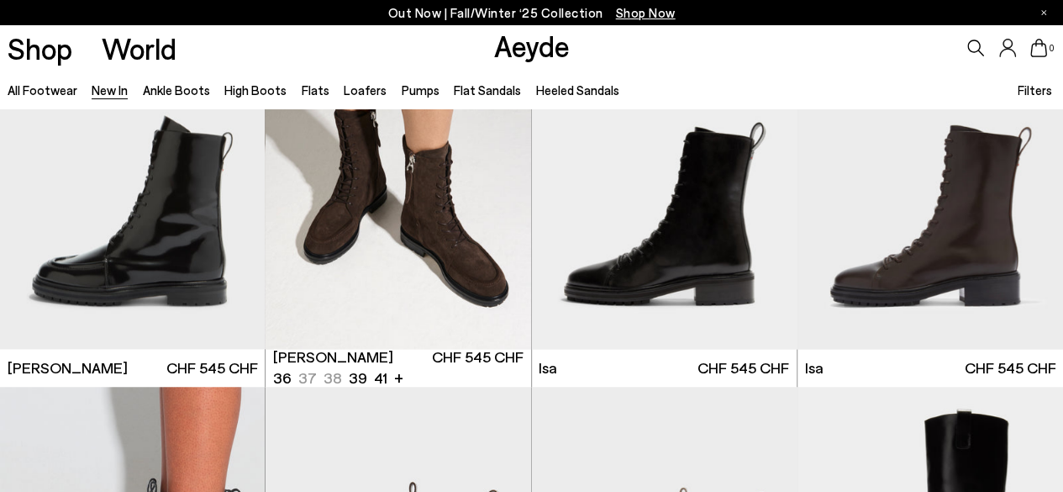
scroll to position [7482, 0]
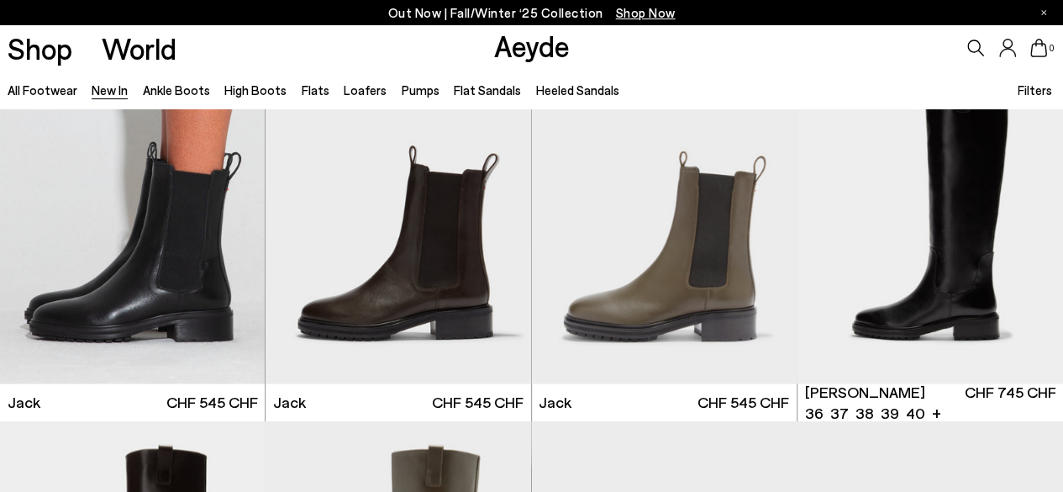
click at [1036, 229] on div "Next slide" at bounding box center [1030, 223] width 50 height 50
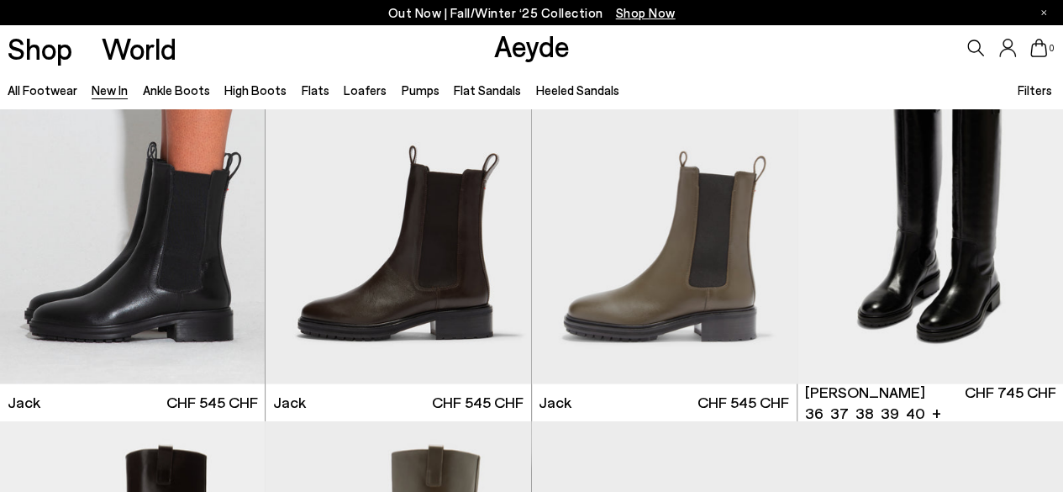
click at [1036, 229] on div "Next slide" at bounding box center [1030, 223] width 50 height 50
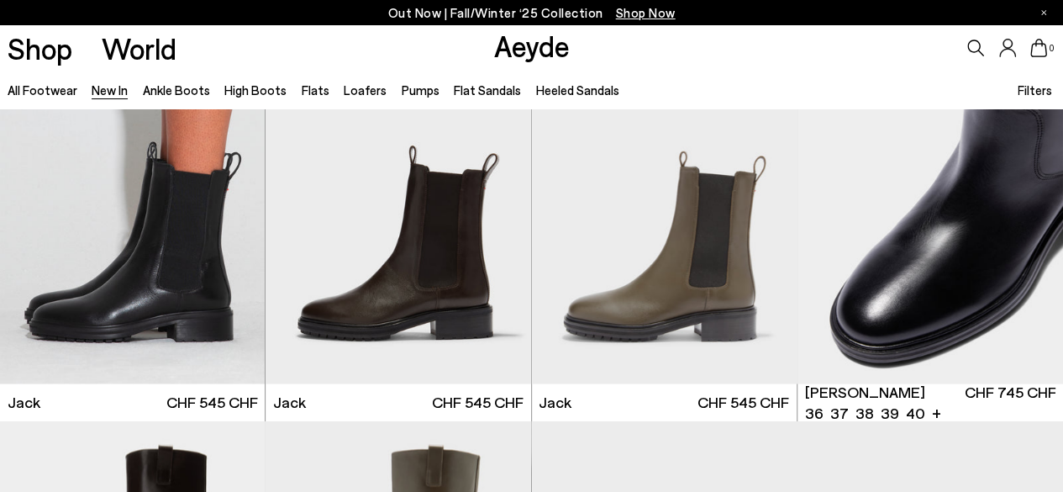
click at [916, 262] on img "3 / 6" at bounding box center [931, 217] width 266 height 334
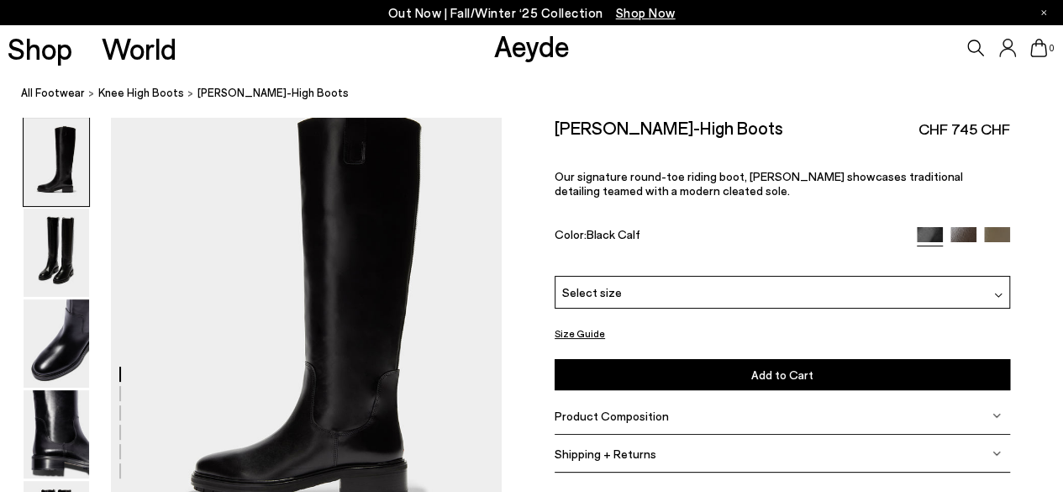
scroll to position [84, 0]
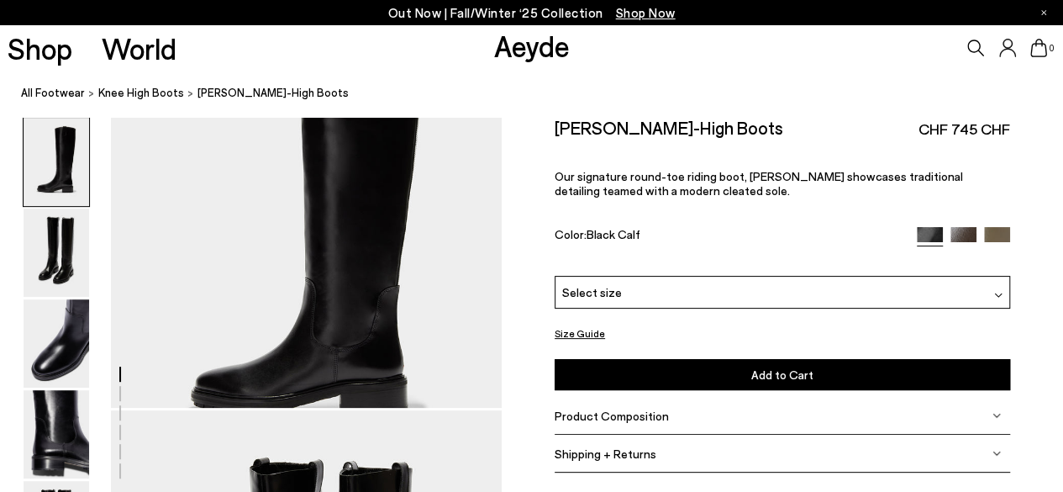
click at [76, 339] on img at bounding box center [57, 343] width 66 height 88
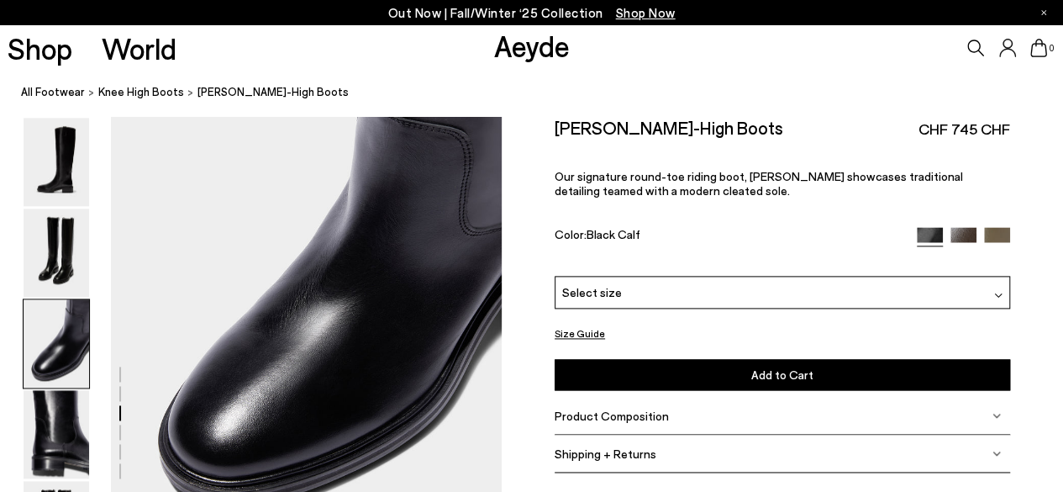
scroll to position [1071, 0]
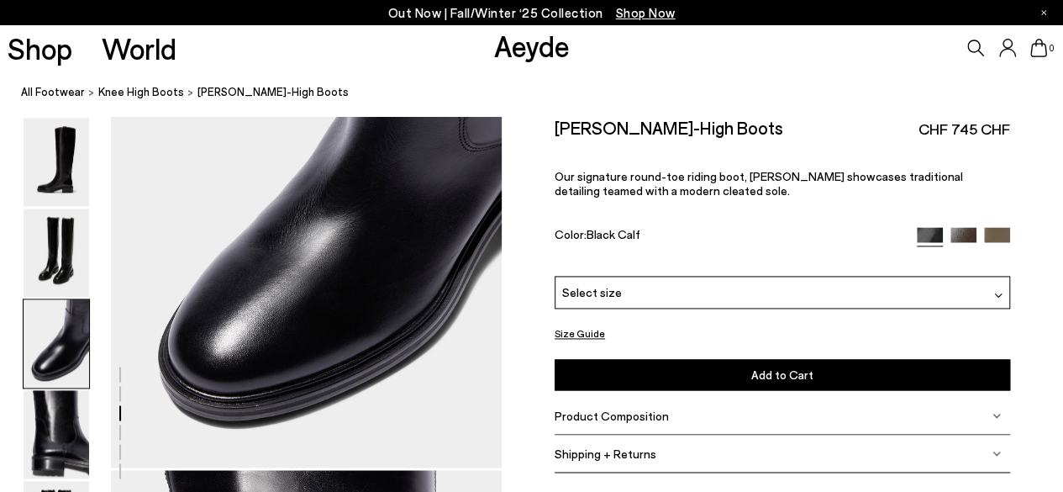
click at [73, 447] on img at bounding box center [57, 434] width 66 height 88
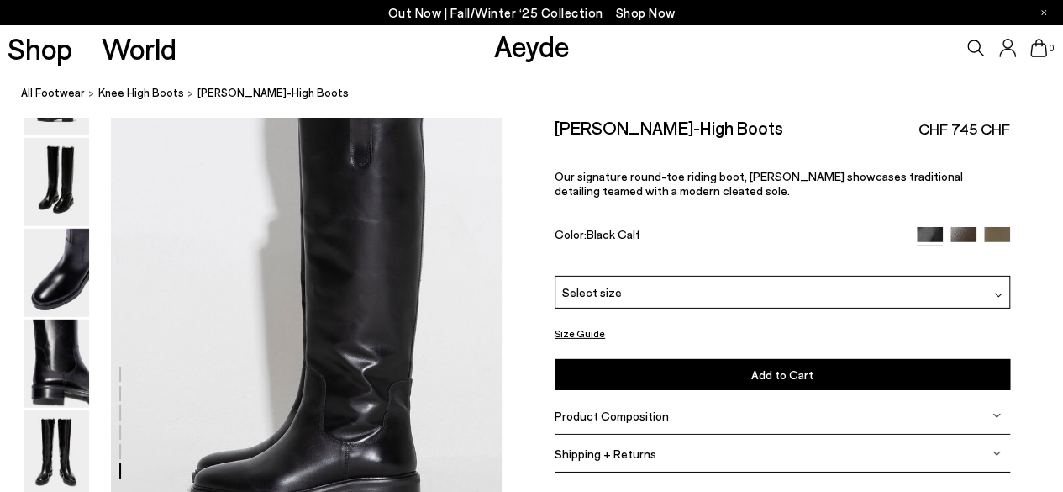
scroll to position [2687, 0]
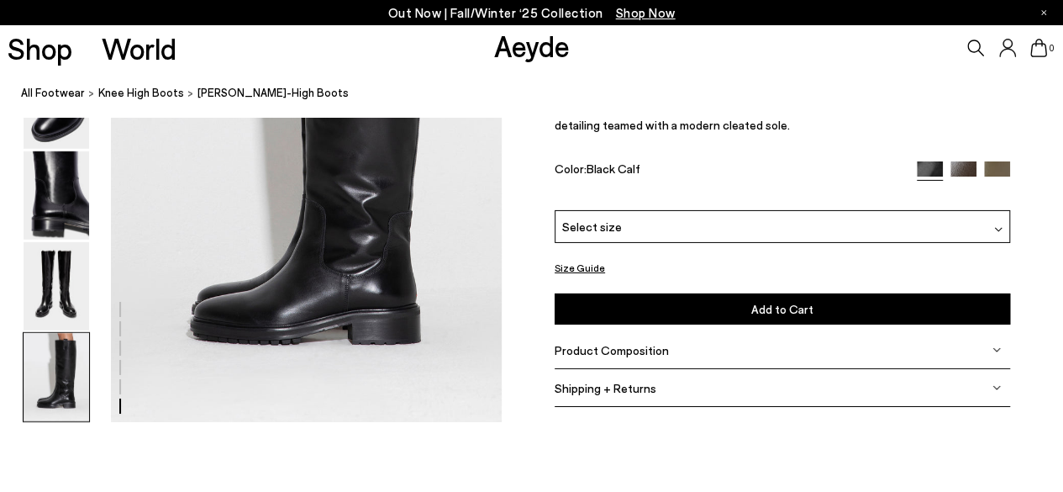
click at [68, 309] on img at bounding box center [57, 286] width 66 height 88
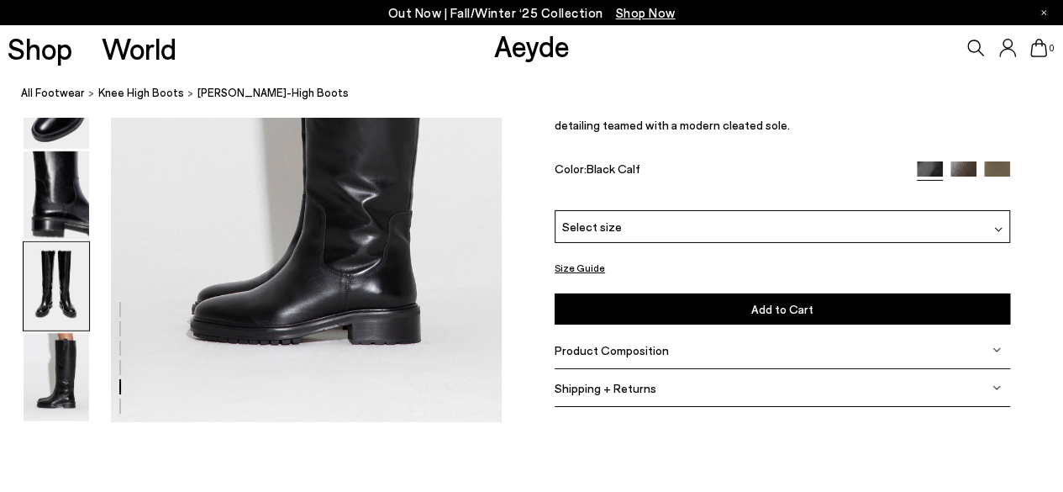
scroll to position [1949, 0]
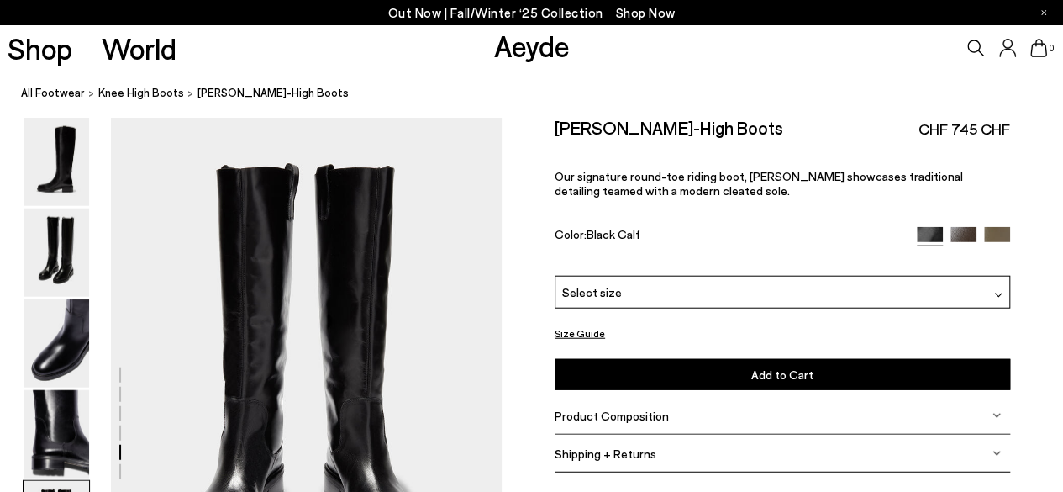
click at [80, 416] on img at bounding box center [57, 434] width 66 height 88
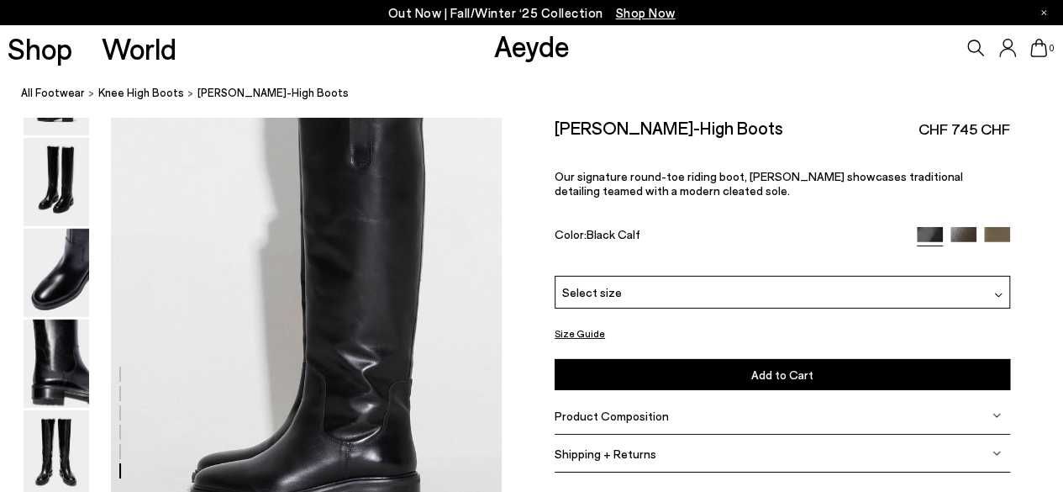
scroll to position [2603, 0]
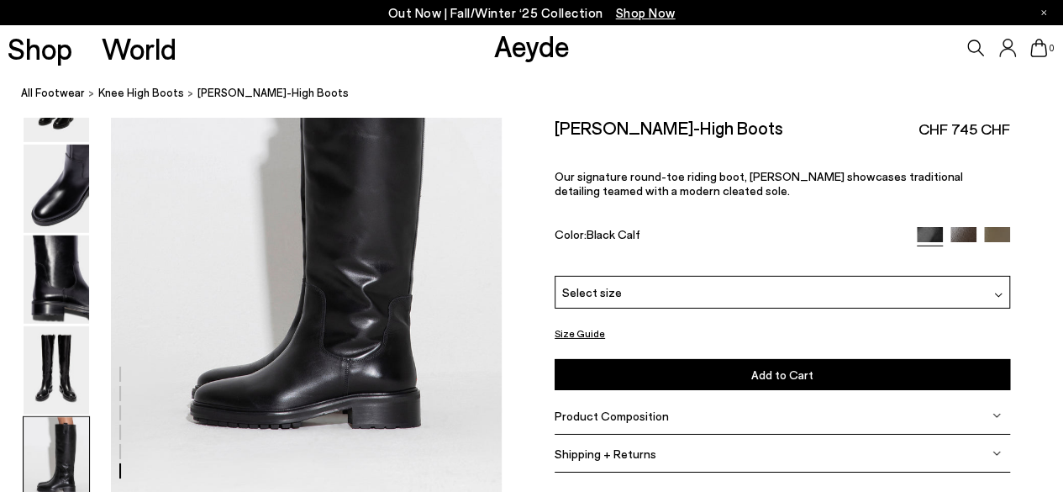
click at [65, 376] on img at bounding box center [57, 370] width 66 height 88
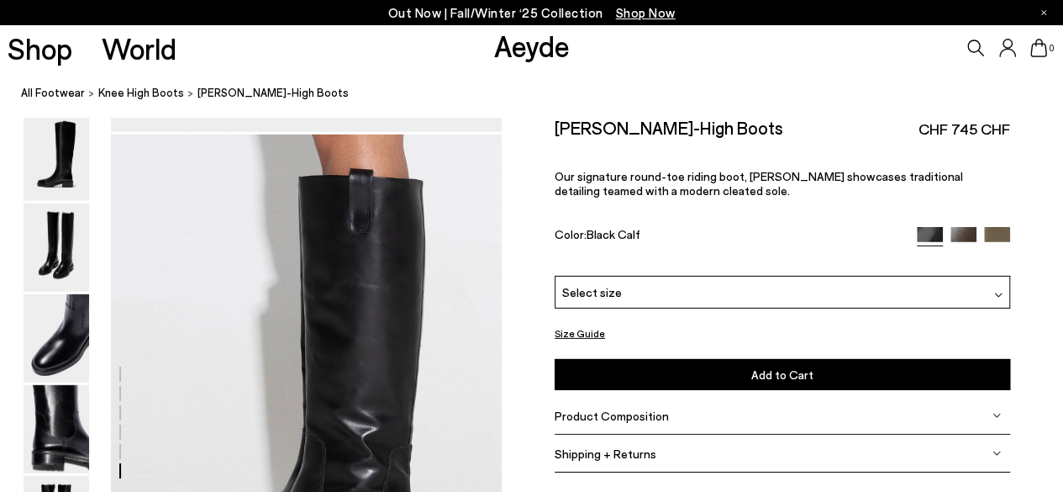
scroll to position [2537, 0]
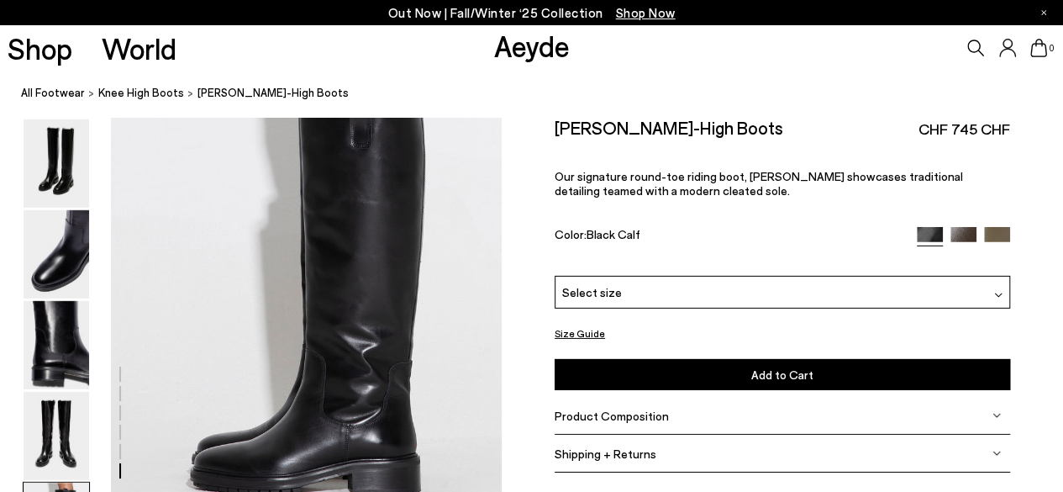
click at [33, 257] on img at bounding box center [57, 254] width 66 height 88
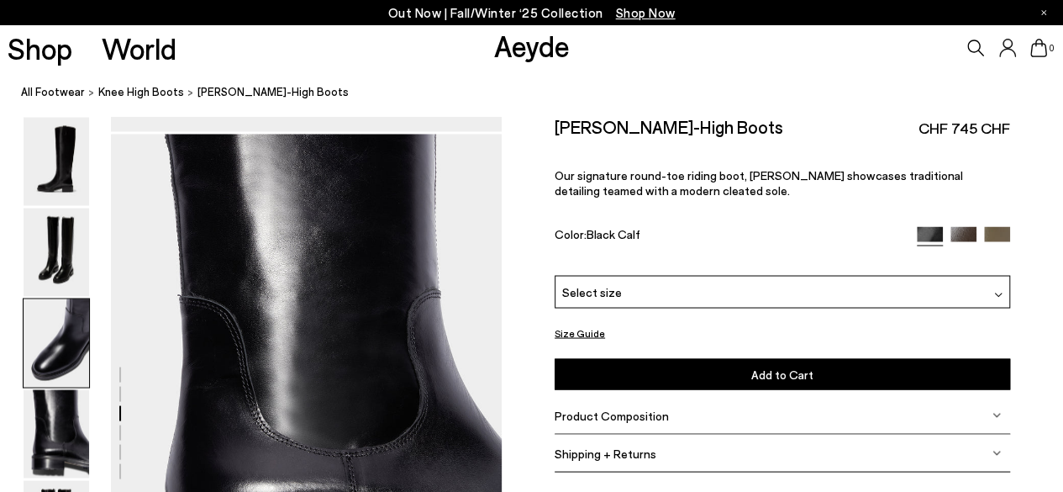
scroll to position [1323, 0]
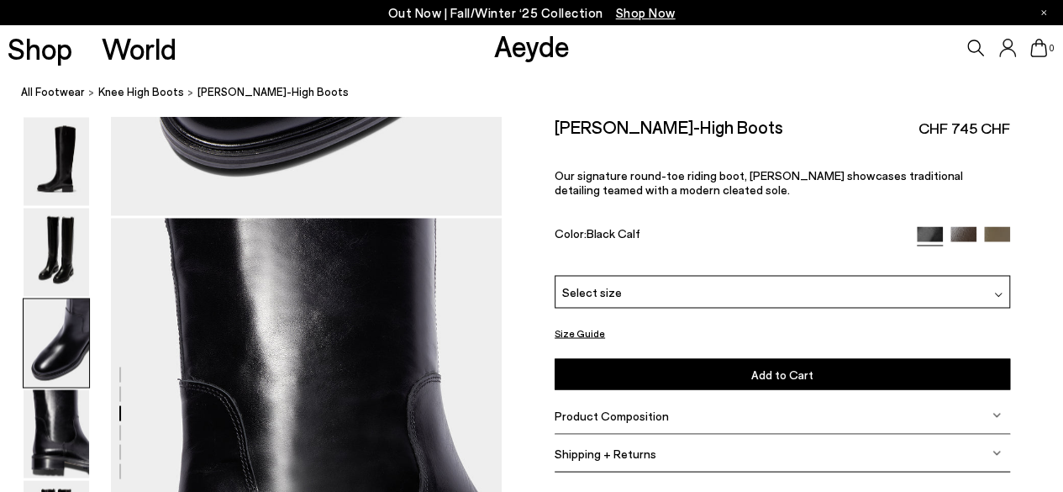
click at [55, 154] on img at bounding box center [57, 162] width 66 height 88
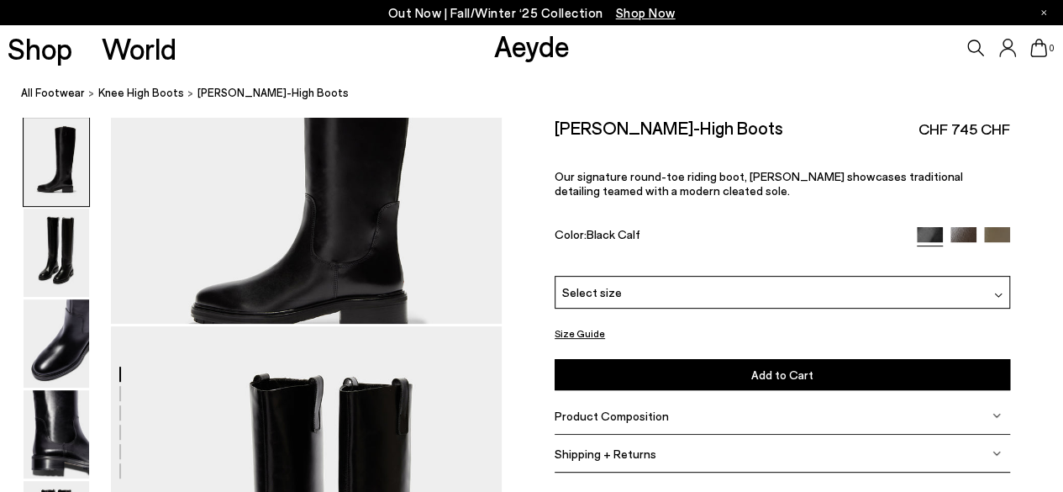
scroll to position [0, 0]
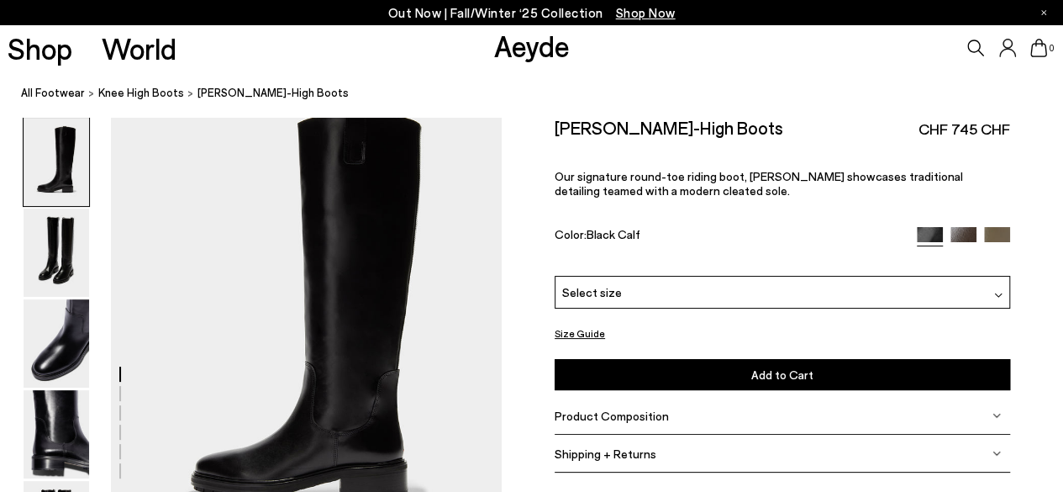
click at [1009, 235] on div "Size Guide Shoes Belt Our shoes come in European sizing. The easiest way to mea…" at bounding box center [783, 302] width 562 height 371
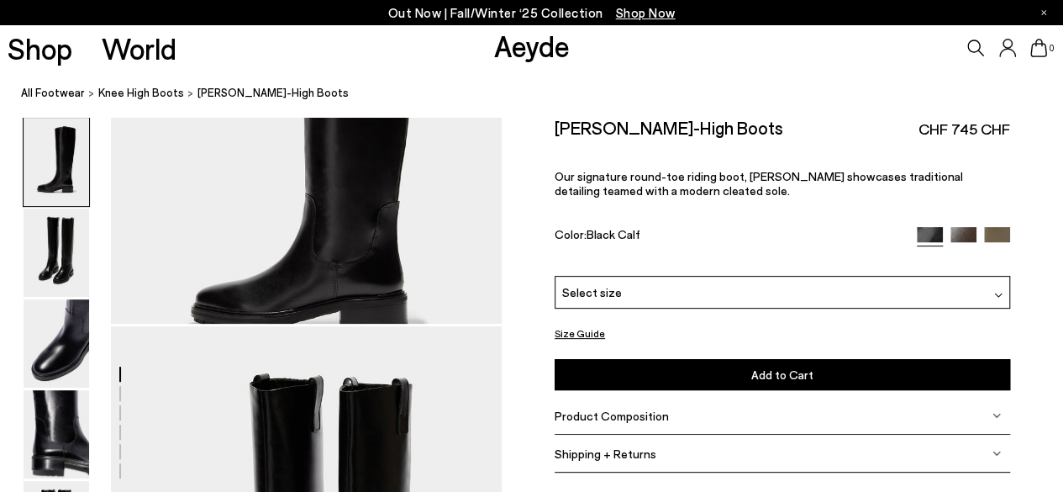
scroll to position [84, 0]
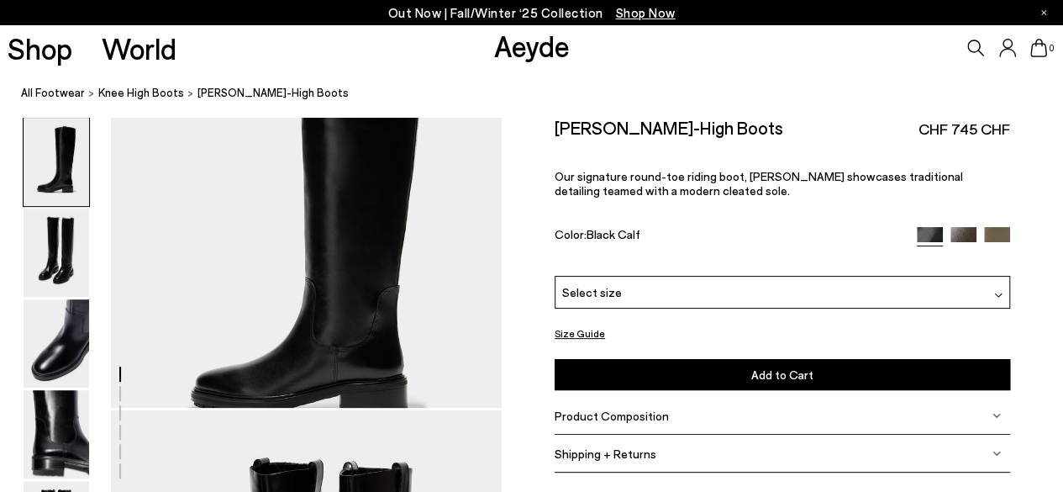
click at [44, 279] on img at bounding box center [57, 252] width 66 height 88
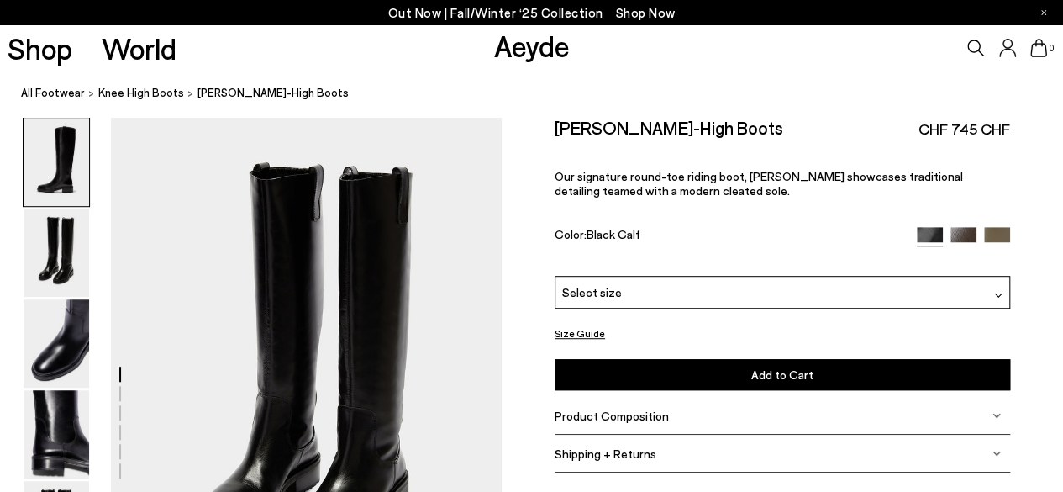
scroll to position [463, 0]
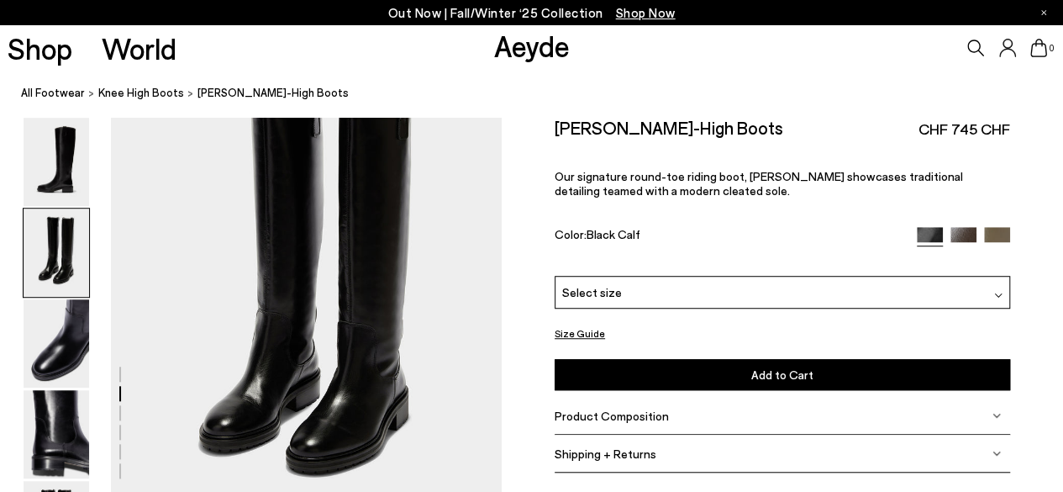
drag, startPoint x: 77, startPoint y: 361, endPoint x: 155, endPoint y: 354, distance: 78.5
click at [77, 361] on img at bounding box center [57, 343] width 66 height 88
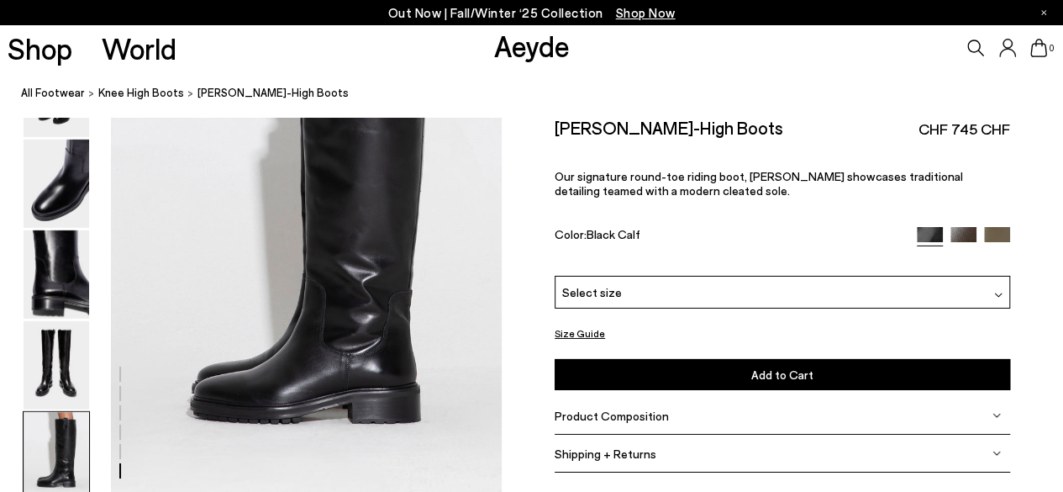
scroll to position [2609, 0]
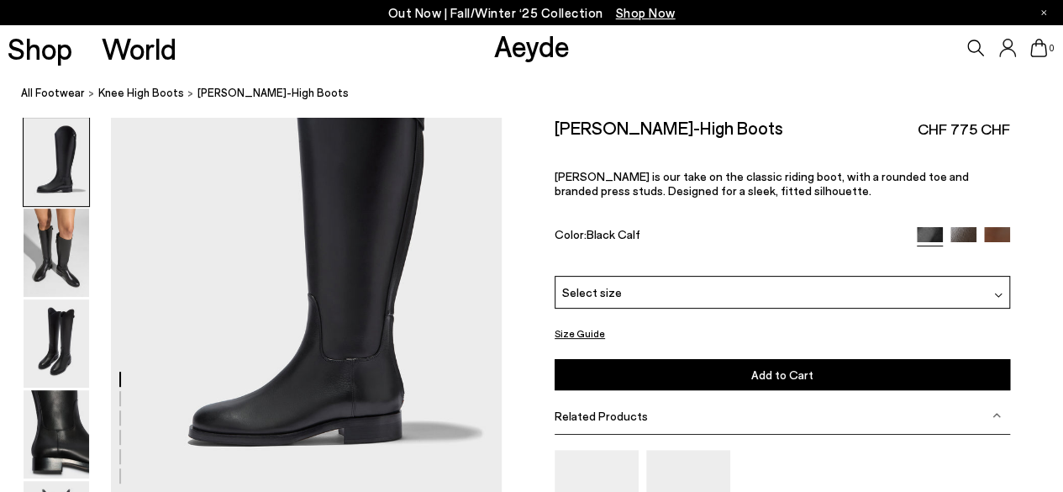
scroll to position [116, 0]
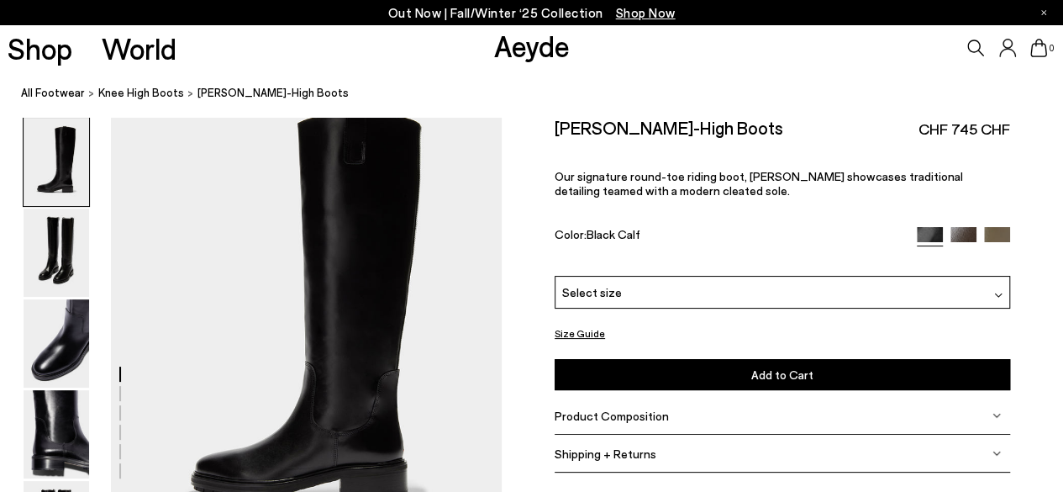
click at [51, 356] on img at bounding box center [57, 343] width 66 height 88
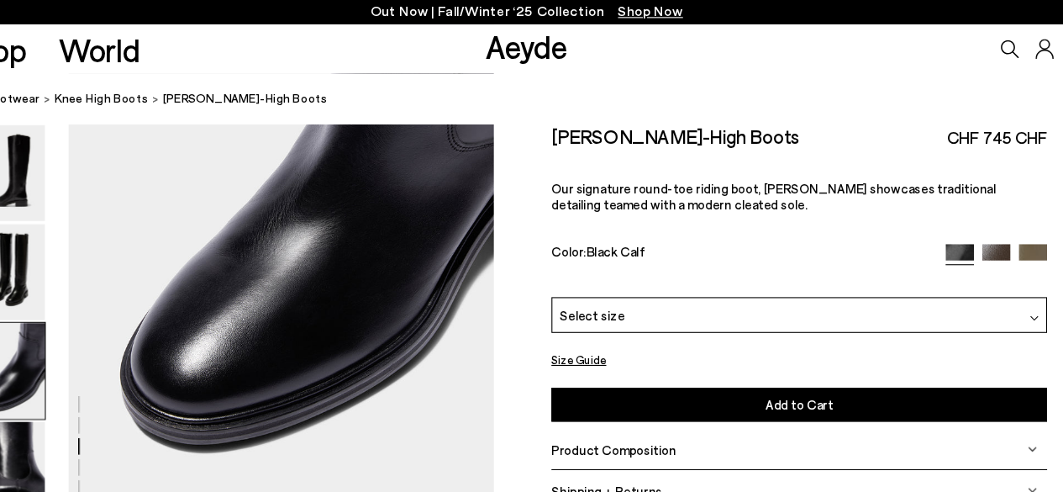
scroll to position [1080, 0]
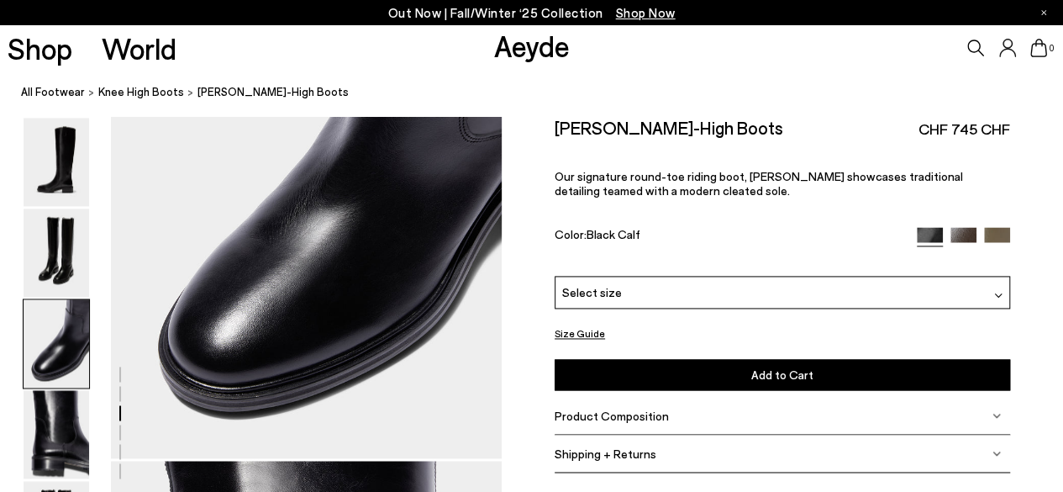
click at [66, 256] on img at bounding box center [57, 252] width 66 height 88
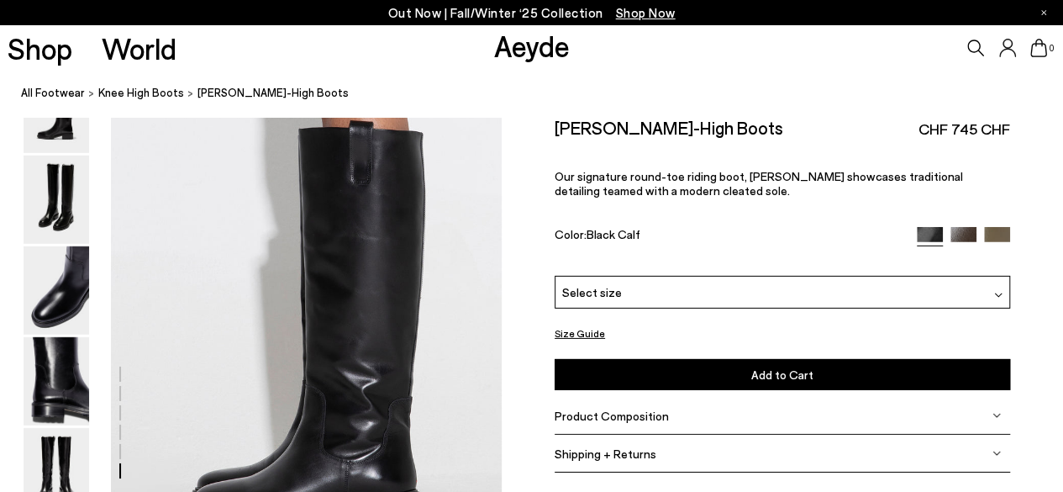
scroll to position [2585, 0]
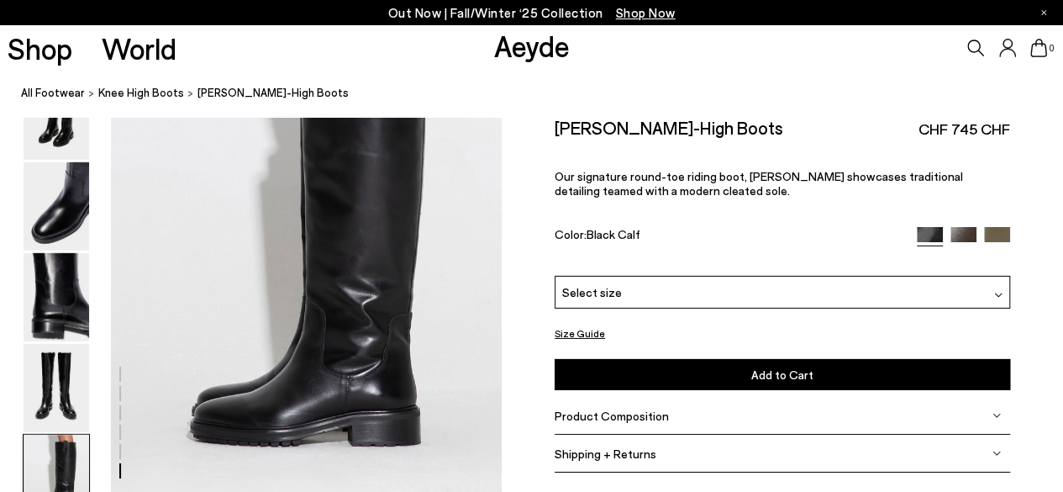
click at [71, 292] on img at bounding box center [57, 297] width 66 height 88
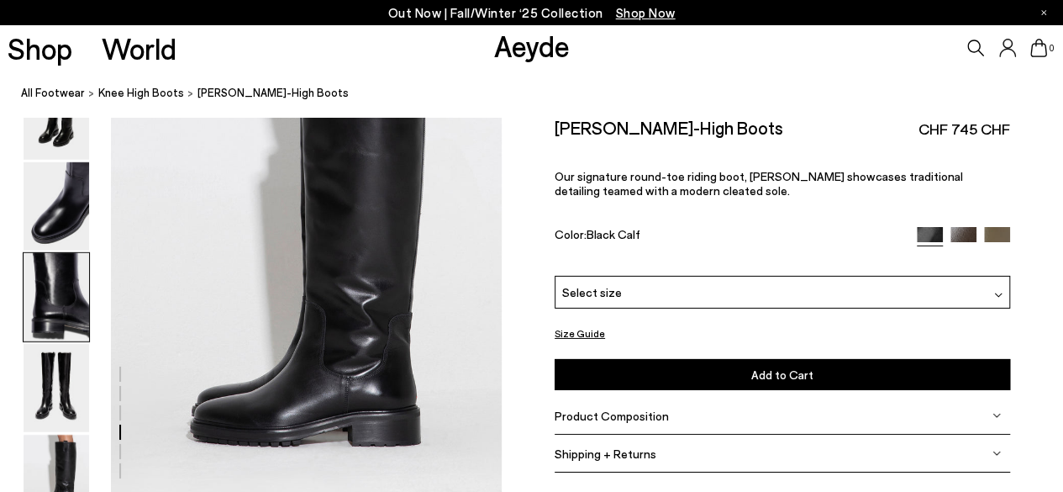
scroll to position [1426, 0]
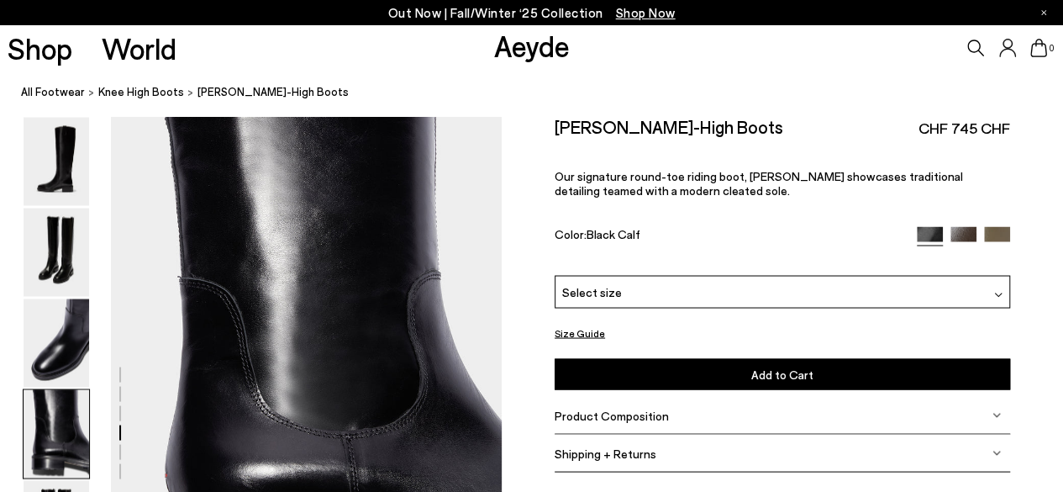
click at [64, 404] on img at bounding box center [57, 434] width 66 height 88
click at [78, 277] on img at bounding box center [57, 252] width 66 height 88
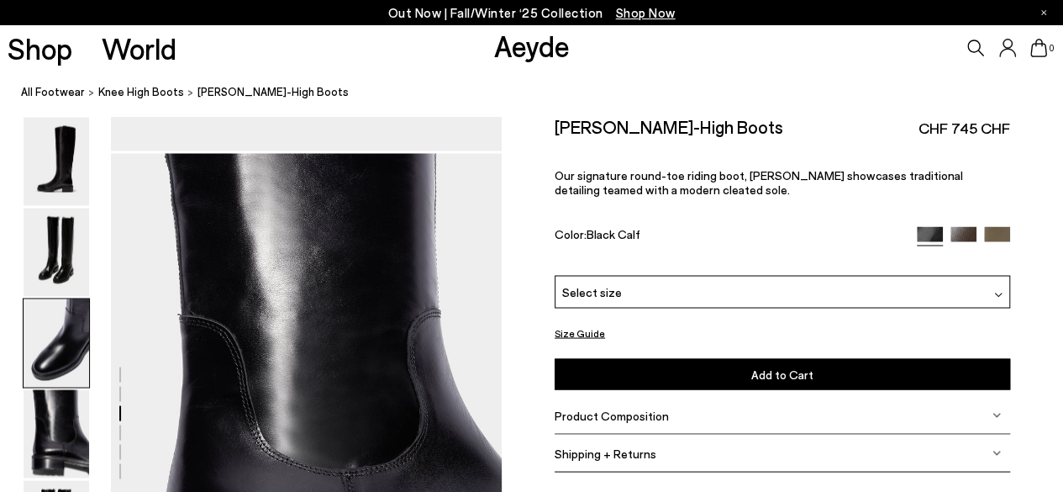
scroll to position [1220, 0]
